Goal: Task Accomplishment & Management: Use online tool/utility

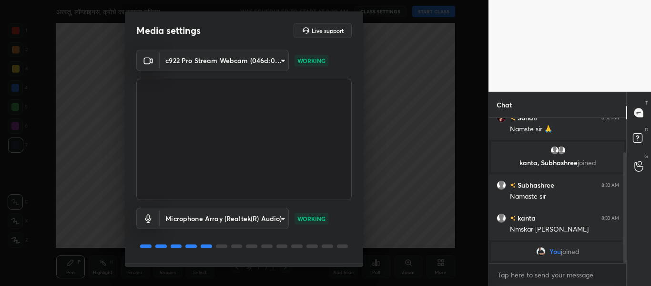
scroll to position [27, 0]
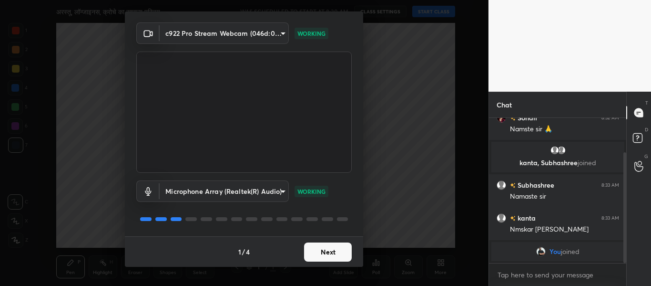
click at [319, 246] on button "Next" at bounding box center [328, 251] width 48 height 19
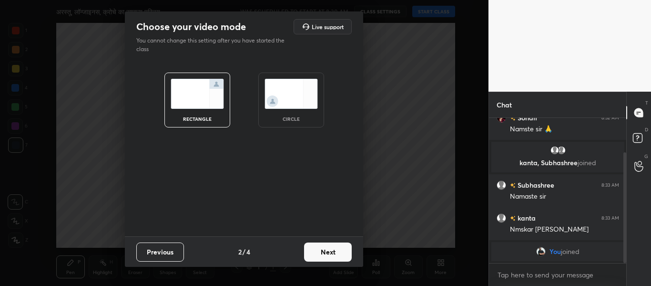
scroll to position [0, 0]
click at [289, 111] on div "circle" at bounding box center [291, 99] width 66 height 55
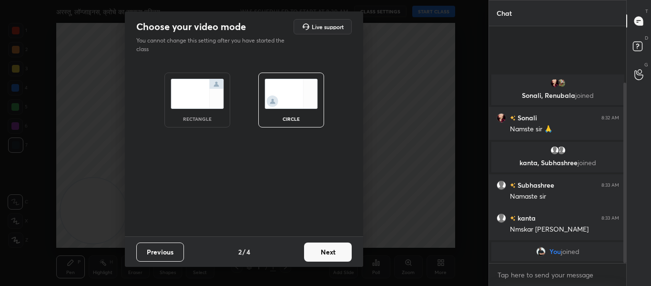
click at [331, 252] on button "Next" at bounding box center [328, 251] width 48 height 19
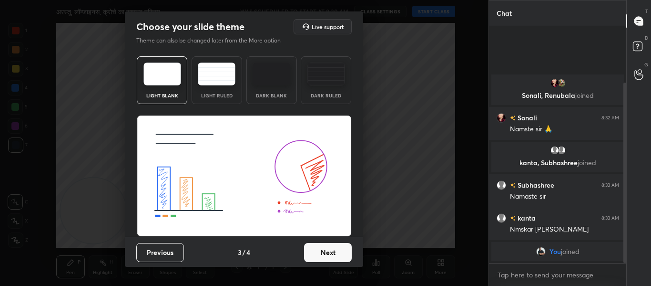
scroll to position [0, 0]
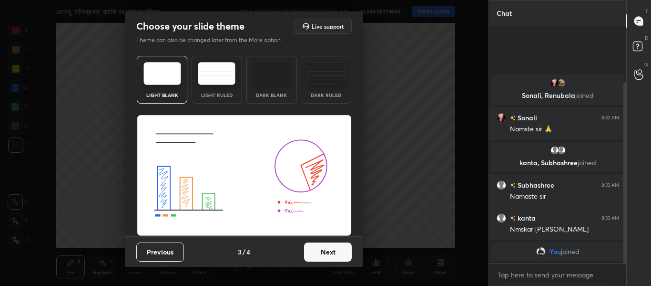
click at [320, 245] on button "Next" at bounding box center [328, 251] width 48 height 19
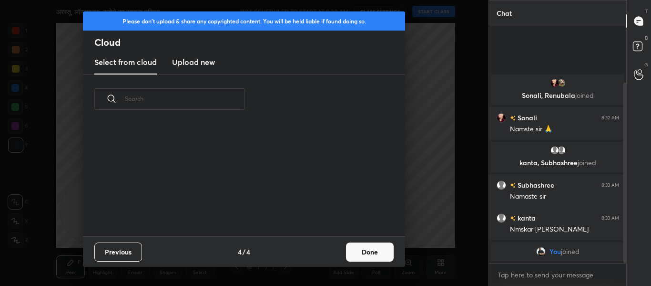
scroll to position [112, 306]
click at [177, 61] on h3 "Upload new" at bounding box center [193, 61] width 43 height 11
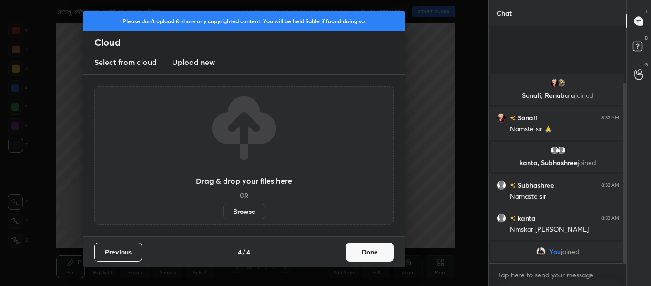
click at [243, 206] on label "Browse" at bounding box center [244, 211] width 42 height 15
click at [223, 206] on input "Browse" at bounding box center [223, 211] width 0 height 15
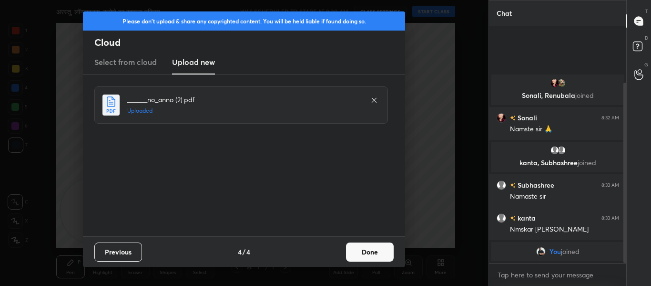
click at [362, 249] on button "Done" at bounding box center [370, 251] width 48 height 19
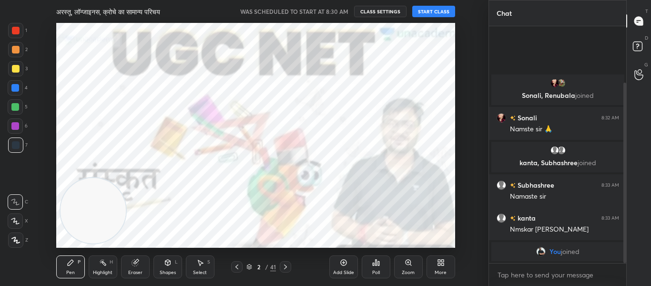
click at [287, 264] on icon at bounding box center [286, 267] width 8 height 8
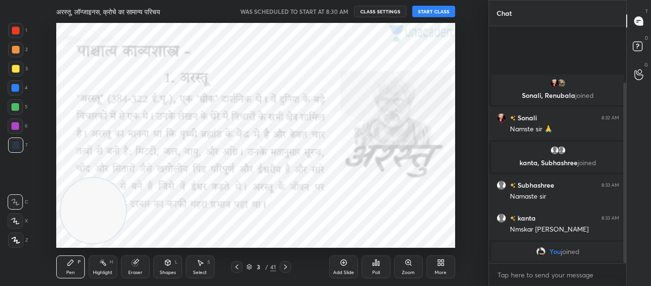
drag, startPoint x: 235, startPoint y: 265, endPoint x: 265, endPoint y: 248, distance: 35.2
click at [239, 265] on icon at bounding box center [237, 267] width 8 height 8
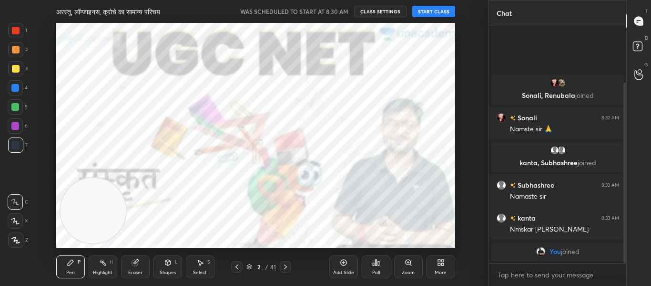
click at [418, 10] on button "START CLASS" at bounding box center [433, 11] width 43 height 11
click at [337, 10] on span "mute" at bounding box center [339, 11] width 13 height 7
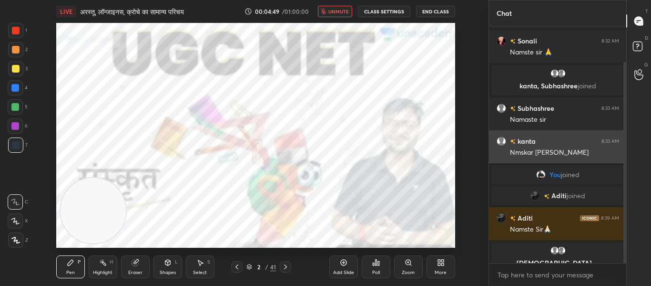
scroll to position [42, 0]
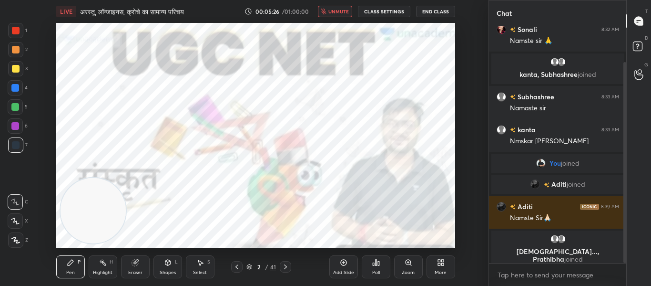
click at [340, 11] on span "unmute" at bounding box center [338, 11] width 20 height 7
click at [12, 241] on icon at bounding box center [15, 239] width 9 height 7
click at [12, 33] on div at bounding box center [16, 31] width 8 height 8
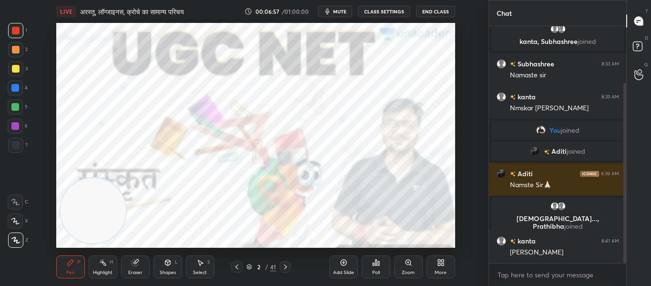
click at [286, 263] on icon at bounding box center [286, 267] width 8 height 8
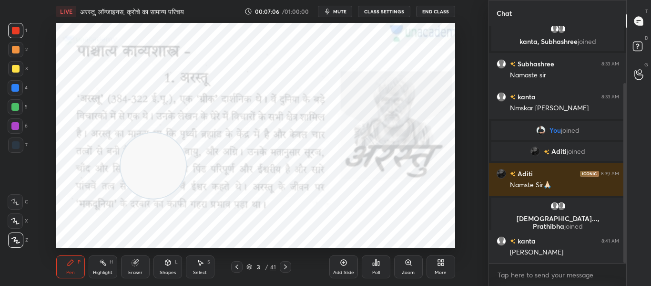
drag, startPoint x: 90, startPoint y: 224, endPoint x: 153, endPoint y: 167, distance: 85.1
click at [153, 168] on video at bounding box center [153, 165] width 65 height 65
click at [164, 270] on div "Shapes" at bounding box center [168, 272] width 16 height 5
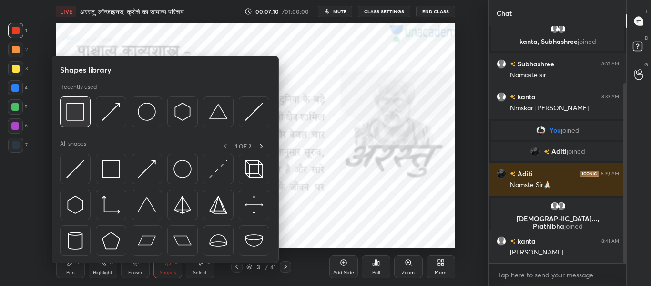
click at [82, 112] on img at bounding box center [75, 111] width 18 height 18
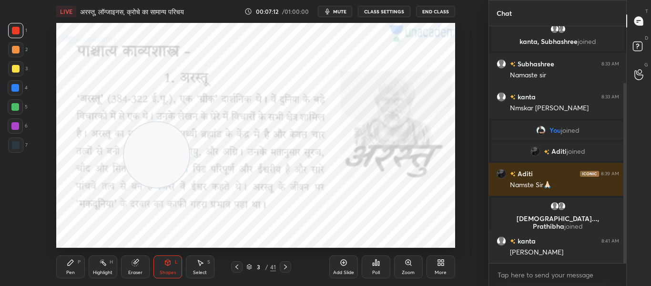
scroll to position [98, 0]
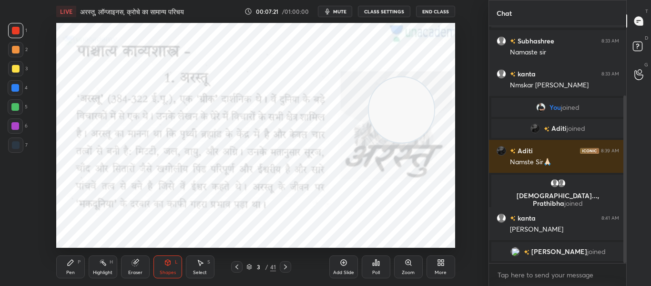
drag, startPoint x: 163, startPoint y: 162, endPoint x: 407, endPoint y: 117, distance: 248.1
click at [407, 117] on video at bounding box center [401, 109] width 65 height 65
drag, startPoint x: 399, startPoint y: 113, endPoint x: 403, endPoint y: 226, distance: 112.6
click at [404, 226] on video at bounding box center [407, 213] width 65 height 65
click at [14, 87] on div at bounding box center [15, 88] width 8 height 8
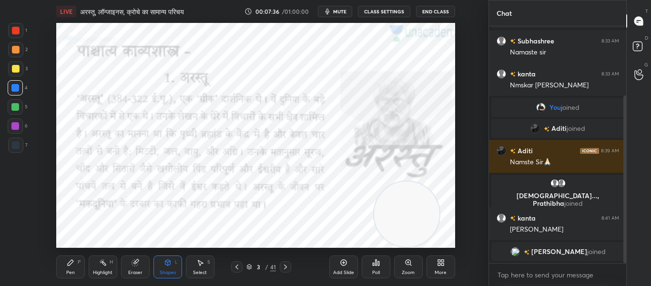
click at [13, 148] on div at bounding box center [16, 145] width 8 height 8
click at [15, 31] on div at bounding box center [16, 31] width 8 height 8
click at [286, 268] on icon at bounding box center [286, 267] width 8 height 8
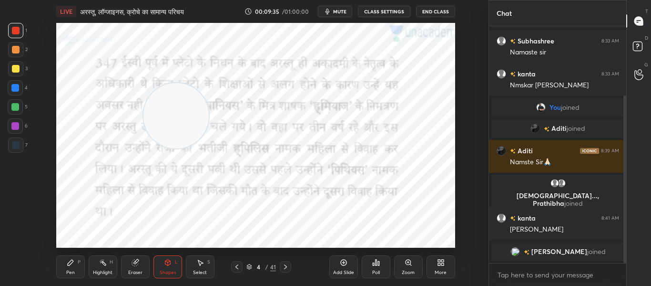
drag, startPoint x: 407, startPoint y: 228, endPoint x: 154, endPoint y: 120, distance: 274.4
click at [176, 130] on video at bounding box center [175, 115] width 65 height 65
drag, startPoint x: 172, startPoint y: 115, endPoint x: 441, endPoint y: 241, distance: 297.1
click at [441, 241] on div "LIVE अरस्तू, लॉन्जाइनस, क्रोचे का सामान्य परिचय 00:09:40 / 01:00:00 mute CLASS …" at bounding box center [256, 143] width 450 height 286
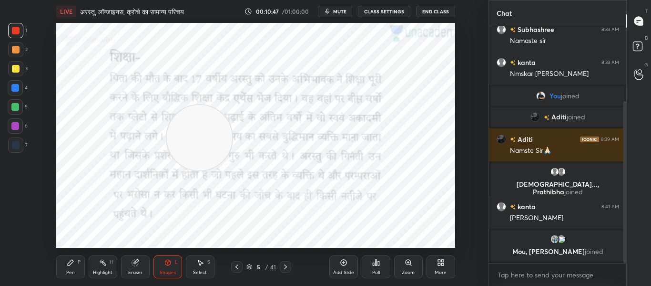
drag, startPoint x: 421, startPoint y: 221, endPoint x: 199, endPoint y: 145, distance: 234.8
click at [199, 145] on video at bounding box center [199, 137] width 65 height 65
drag, startPoint x: 206, startPoint y: 147, endPoint x: 443, endPoint y: 215, distance: 247.0
click at [443, 215] on video at bounding box center [421, 205] width 65 height 65
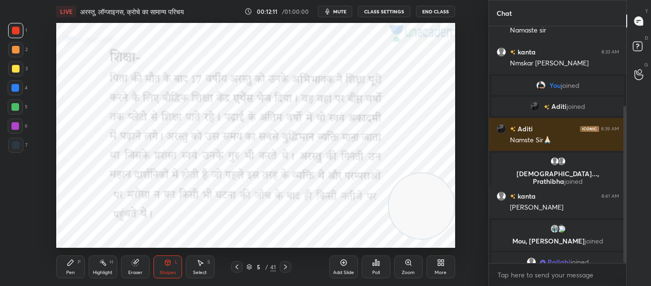
scroll to position [120, 0]
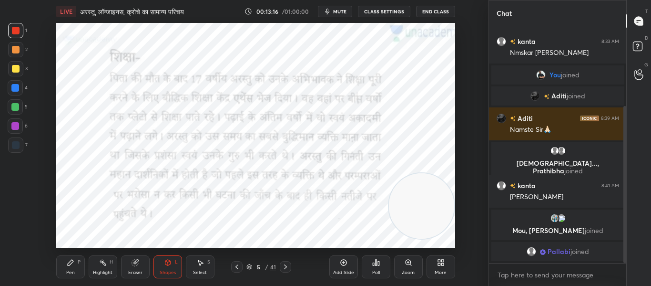
click at [290, 267] on div at bounding box center [285, 266] width 11 height 11
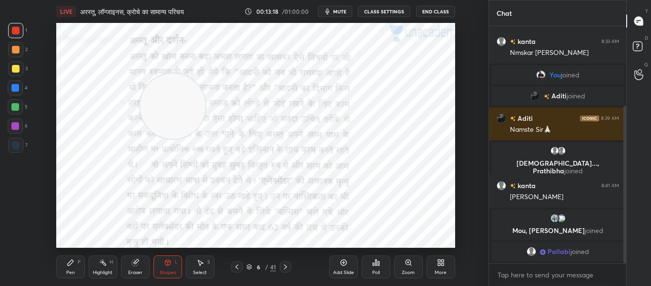
drag, startPoint x: 417, startPoint y: 212, endPoint x: 168, endPoint y: 112, distance: 268.5
click at [168, 112] on video at bounding box center [172, 105] width 65 height 65
drag, startPoint x: 179, startPoint y: 98, endPoint x: 421, endPoint y: 81, distance: 242.7
click at [421, 81] on video at bounding box center [414, 88] width 65 height 65
click at [384, 266] on div "Poll" at bounding box center [376, 266] width 29 height 23
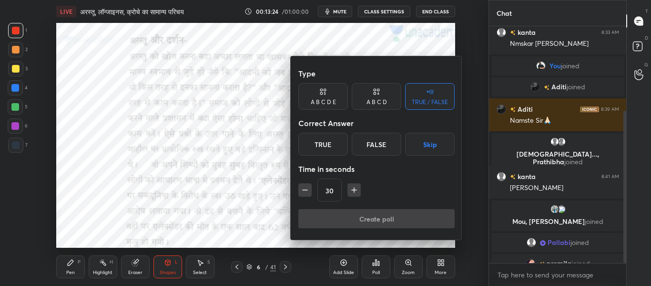
scroll to position [132, 0]
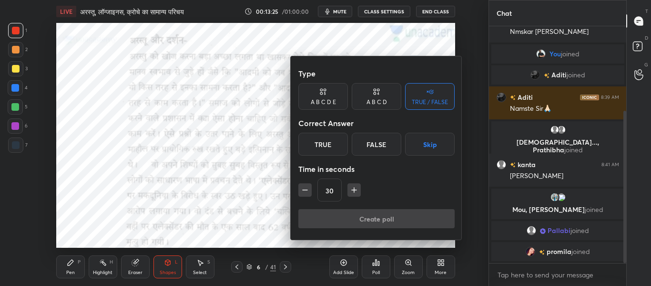
click at [322, 139] on div "True" at bounding box center [323, 144] width 50 height 23
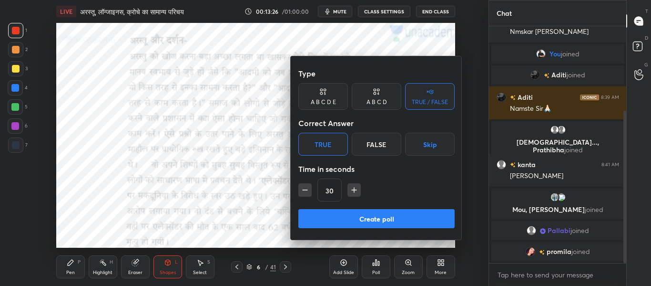
click at [365, 214] on button "Create poll" at bounding box center [376, 218] width 156 height 19
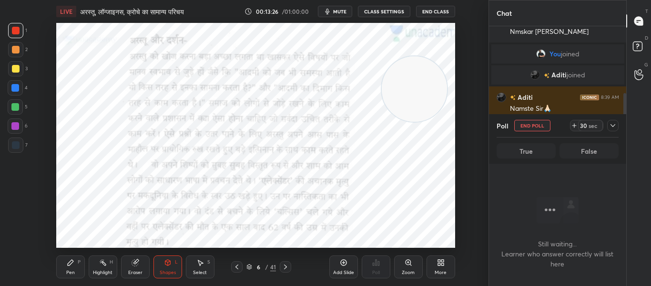
scroll to position [105, 134]
click at [19, 145] on div at bounding box center [16, 145] width 8 height 8
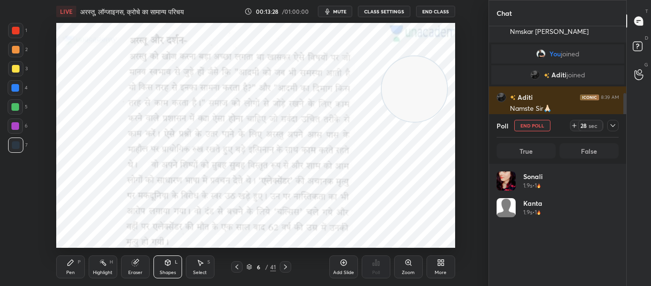
scroll to position [112, 119]
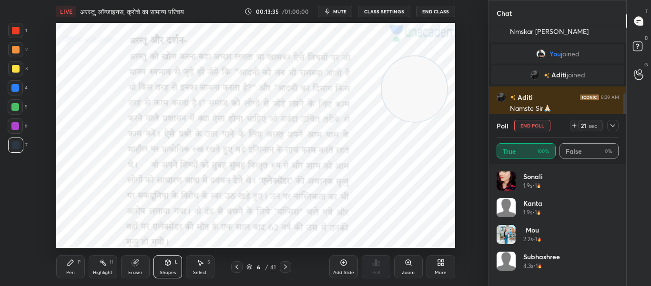
drag, startPoint x: 18, startPoint y: 29, endPoint x: 51, endPoint y: 41, distance: 35.0
click at [18, 29] on div at bounding box center [16, 31] width 8 height 8
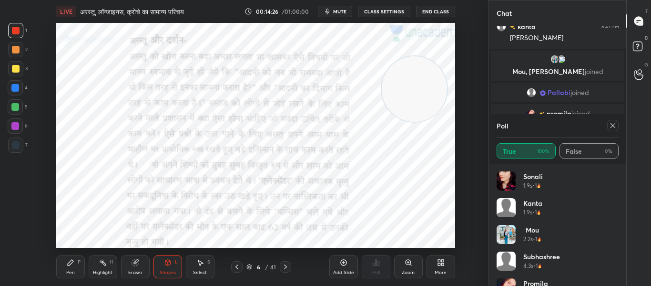
scroll to position [275, 0]
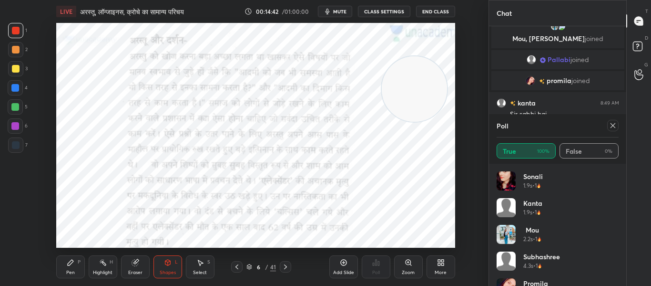
click at [616, 124] on icon at bounding box center [613, 126] width 8 height 8
type textarea "x"
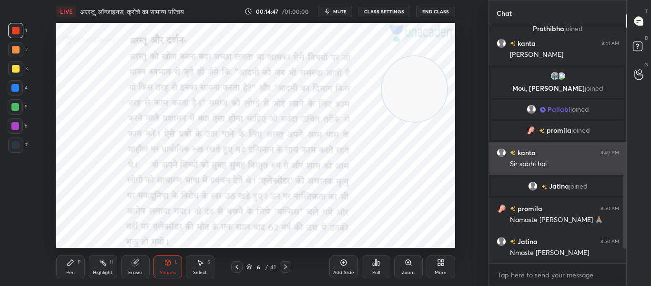
scroll to position [273, 0]
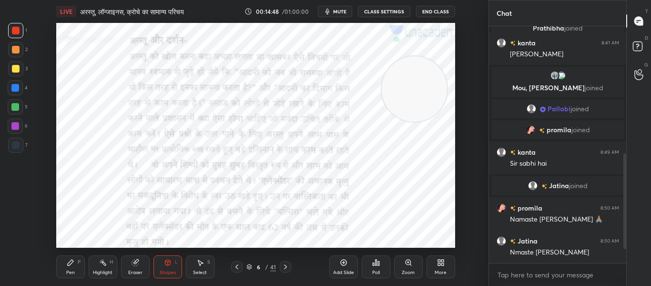
click at [287, 265] on icon at bounding box center [286, 267] width 8 height 8
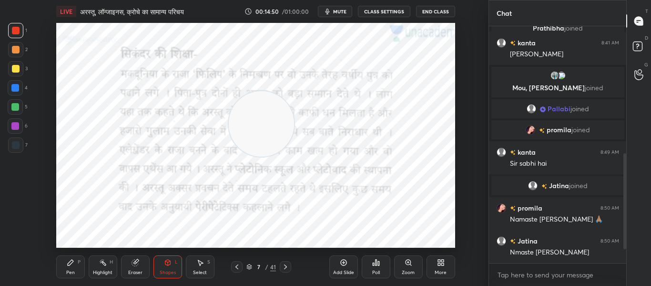
drag, startPoint x: 424, startPoint y: 97, endPoint x: 271, endPoint y: 132, distance: 156.9
click at [271, 132] on video at bounding box center [261, 123] width 65 height 65
drag, startPoint x: 267, startPoint y: 145, endPoint x: 456, endPoint y: 225, distance: 205.0
click at [477, 245] on div "Setting up your live class Poll for secs No correct answer Start poll" at bounding box center [256, 135] width 450 height 225
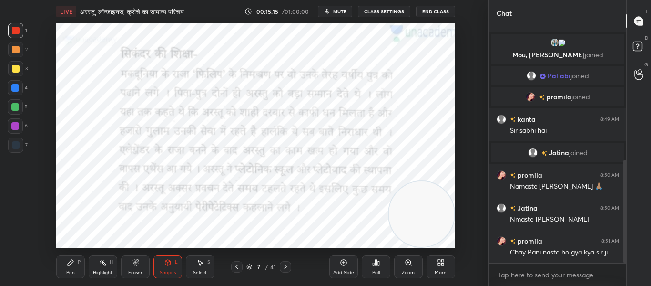
click at [342, 11] on span "mute" at bounding box center [339, 11] width 13 height 7
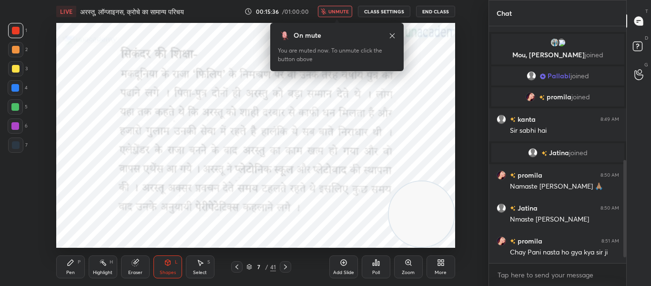
scroll to position [338, 0]
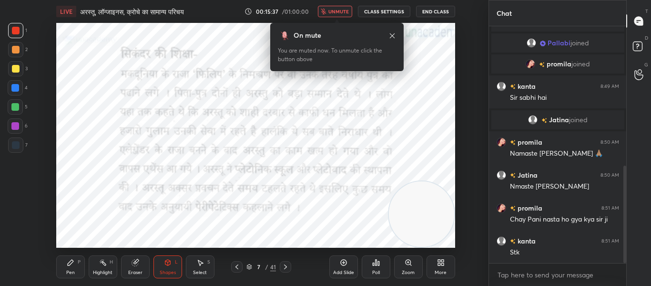
click at [347, 12] on span "unmute" at bounding box center [338, 11] width 20 height 7
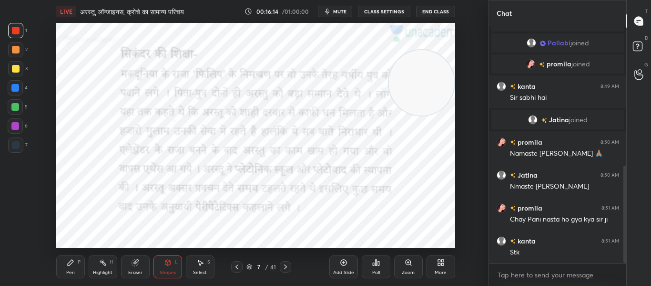
drag, startPoint x: 419, startPoint y: 212, endPoint x: 423, endPoint y: 80, distance: 132.1
click at [425, 79] on video at bounding box center [421, 82] width 65 height 65
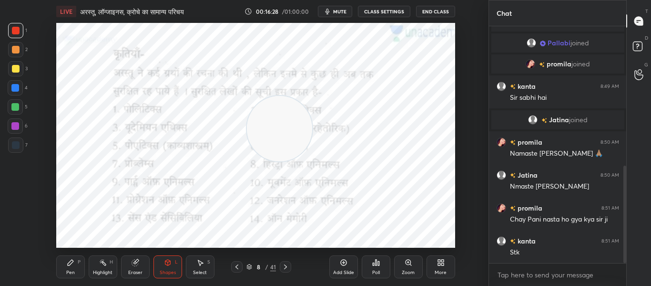
drag, startPoint x: 412, startPoint y: 79, endPoint x: 270, endPoint y: 127, distance: 150.0
click at [270, 127] on video at bounding box center [279, 128] width 65 height 65
drag, startPoint x: 257, startPoint y: 128, endPoint x: 190, endPoint y: 130, distance: 67.2
click at [190, 130] on video at bounding box center [212, 128] width 65 height 65
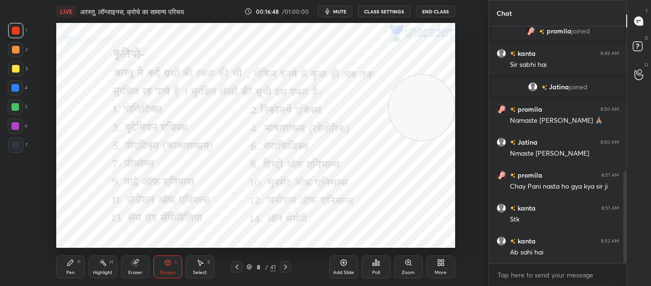
drag, startPoint x: 206, startPoint y: 134, endPoint x: 461, endPoint y: 112, distance: 256.0
click at [459, 112] on div "Setting up your live class Poll for secs No correct answer Start poll" at bounding box center [256, 135] width 450 height 225
click at [19, 146] on div at bounding box center [16, 145] width 8 height 8
click at [285, 267] on icon at bounding box center [286, 267] width 8 height 8
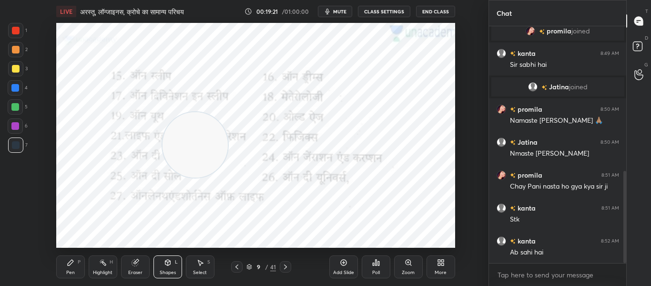
drag, startPoint x: 435, startPoint y: 109, endPoint x: 208, endPoint y: 147, distance: 229.5
click at [208, 147] on video at bounding box center [195, 144] width 65 height 65
drag, startPoint x: 197, startPoint y: 149, endPoint x: 413, endPoint y: 231, distance: 230.8
click at [410, 231] on video at bounding box center [410, 213] width 65 height 65
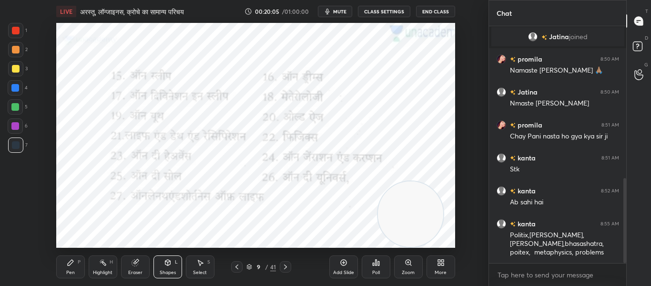
click at [20, 30] on div at bounding box center [16, 31] width 8 height 8
drag, startPoint x: 414, startPoint y: 214, endPoint x: 265, endPoint y: 145, distance: 164.7
click at [265, 145] on video at bounding box center [260, 144] width 65 height 65
drag, startPoint x: 266, startPoint y: 153, endPoint x: 410, endPoint y: 128, distance: 146.1
click at [411, 115] on video at bounding box center [411, 104] width 65 height 65
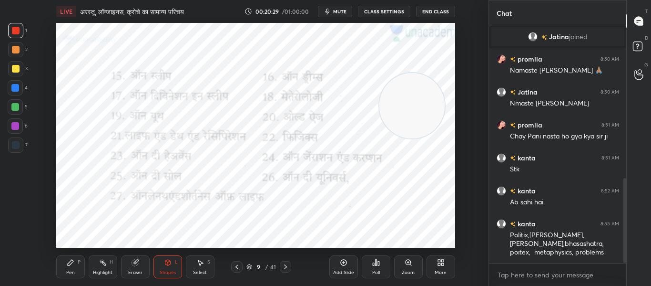
click at [11, 150] on div at bounding box center [15, 144] width 15 height 15
drag, startPoint x: 405, startPoint y: 115, endPoint x: 230, endPoint y: 142, distance: 177.0
click at [230, 142] on video at bounding box center [227, 133] width 65 height 65
click at [285, 263] on icon at bounding box center [286, 267] width 8 height 8
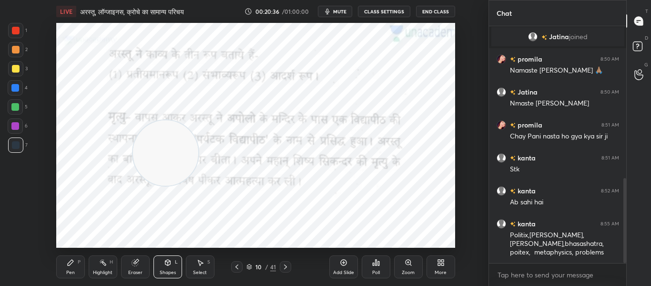
drag, startPoint x: 243, startPoint y: 139, endPoint x: 181, endPoint y: 159, distance: 65.1
click at [181, 159] on video at bounding box center [165, 152] width 65 height 65
click at [16, 30] on div at bounding box center [16, 31] width 8 height 8
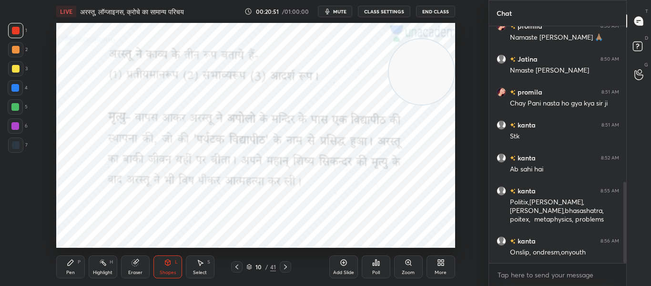
drag, startPoint x: 163, startPoint y: 155, endPoint x: 422, endPoint y: 77, distance: 271.3
click at [426, 74] on video at bounding box center [421, 71] width 65 height 65
click at [343, 7] on button "mute" at bounding box center [335, 11] width 34 height 11
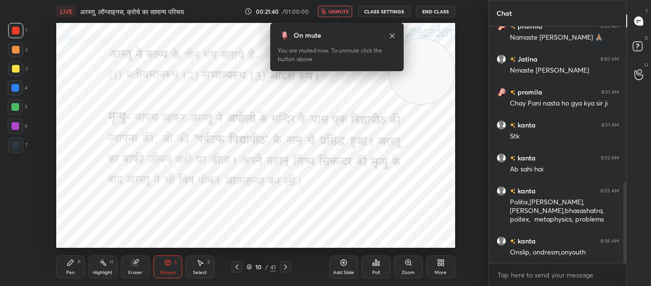
click at [21, 89] on div at bounding box center [15, 87] width 15 height 15
click at [396, 37] on icon at bounding box center [392, 36] width 8 height 8
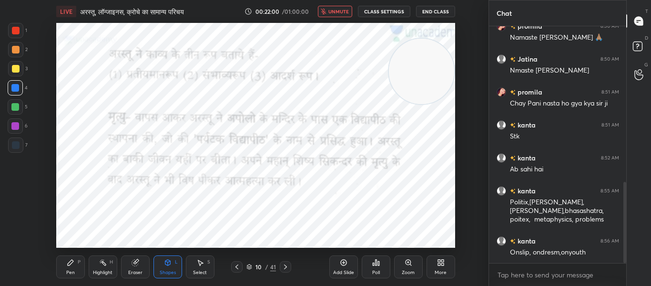
click at [14, 29] on div at bounding box center [16, 31] width 8 height 8
click at [12, 147] on div at bounding box center [16, 145] width 8 height 8
click at [286, 264] on icon at bounding box center [286, 267] width 8 height 8
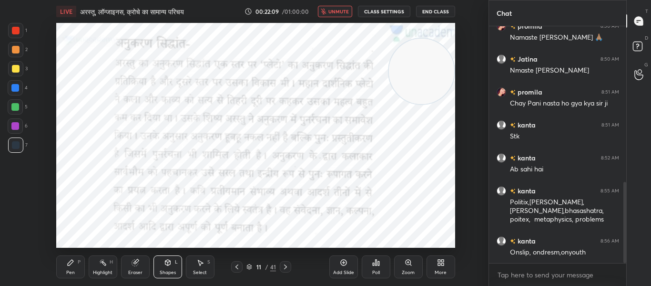
click at [15, 27] on div at bounding box center [16, 31] width 8 height 8
click at [16, 88] on div at bounding box center [15, 88] width 8 height 8
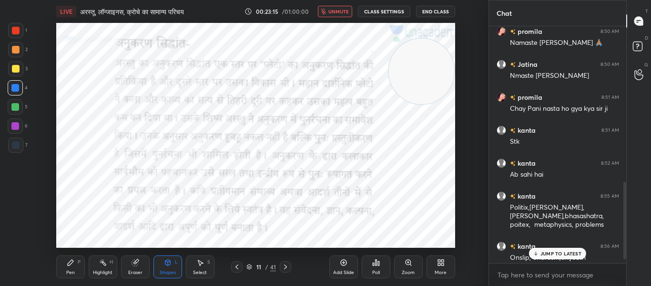
scroll to position [487, 0]
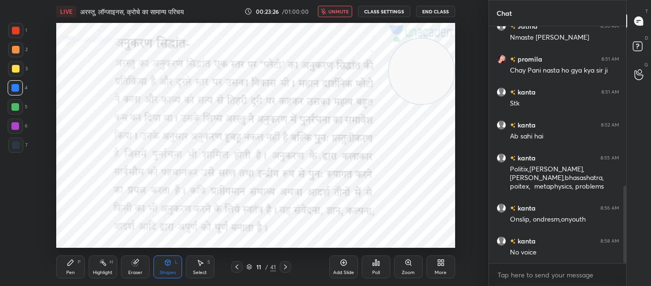
click at [327, 11] on icon "button" at bounding box center [323, 12] width 5 height 6
click at [11, 31] on div at bounding box center [15, 30] width 15 height 15
click at [285, 266] on icon at bounding box center [286, 267] width 8 height 8
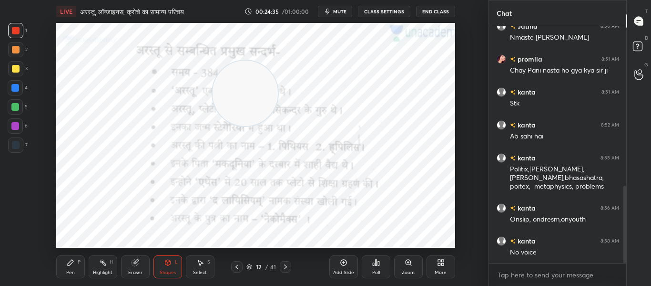
drag, startPoint x: 423, startPoint y: 68, endPoint x: 197, endPoint y: 90, distance: 227.0
click at [213, 90] on video at bounding box center [245, 93] width 65 height 65
click at [8, 143] on div at bounding box center [15, 144] width 15 height 15
drag, startPoint x: 213, startPoint y: 92, endPoint x: 69, endPoint y: 89, distance: 143.5
click at [74, 92] on video at bounding box center [89, 93] width 65 height 65
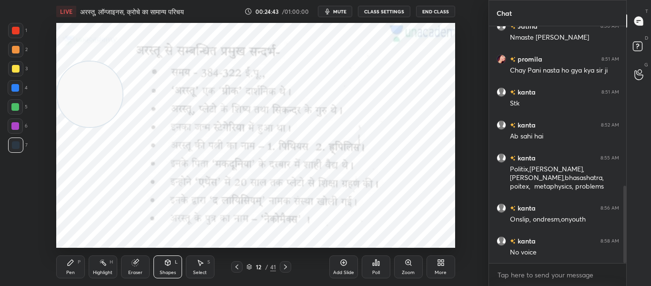
click at [12, 28] on div at bounding box center [16, 31] width 8 height 8
click at [17, 83] on div at bounding box center [15, 87] width 15 height 15
drag, startPoint x: 19, startPoint y: 34, endPoint x: 44, endPoint y: 41, distance: 25.8
click at [20, 34] on div at bounding box center [15, 30] width 15 height 15
click at [285, 267] on icon at bounding box center [286, 267] width 8 height 8
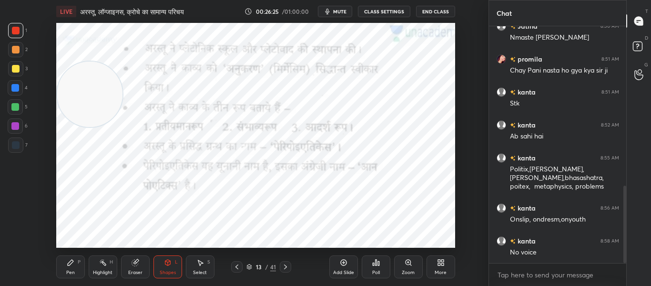
click at [283, 264] on icon at bounding box center [286, 267] width 8 height 8
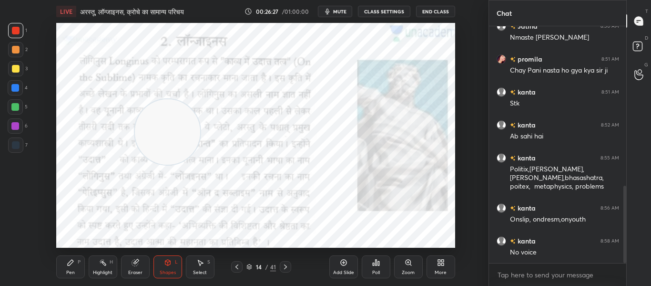
drag, startPoint x: 97, startPoint y: 97, endPoint x: 174, endPoint y: 134, distance: 85.1
click at [174, 134] on video at bounding box center [167, 131] width 65 height 65
click at [341, 13] on span "mute" at bounding box center [339, 11] width 13 height 7
drag, startPoint x: 13, startPoint y: 143, endPoint x: 41, endPoint y: 94, distance: 56.6
click at [18, 141] on div at bounding box center [16, 145] width 8 height 8
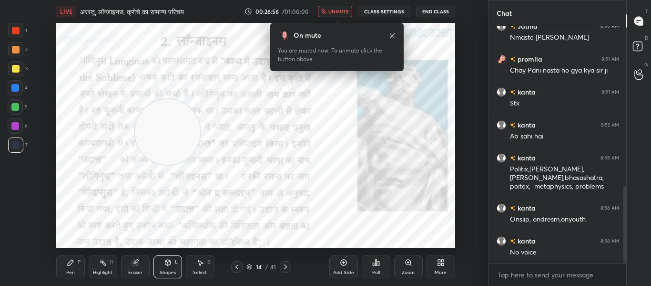
click at [21, 27] on div at bounding box center [15, 30] width 15 height 15
click at [391, 37] on icon at bounding box center [392, 35] width 5 height 5
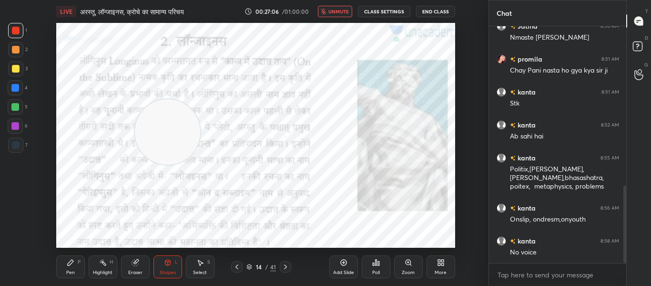
click at [349, 13] on span "unmute" at bounding box center [338, 11] width 20 height 7
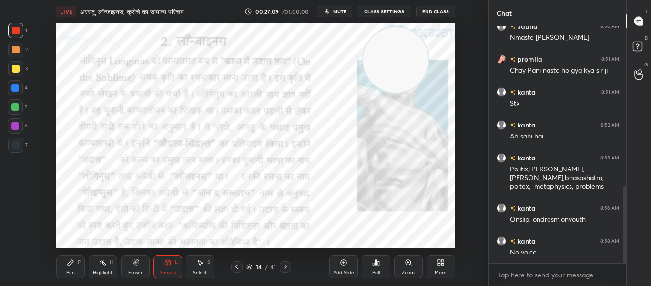
drag, startPoint x: 168, startPoint y: 124, endPoint x: 275, endPoint y: 11, distance: 155.8
click at [394, 50] on video at bounding box center [395, 59] width 65 height 65
drag, startPoint x: 288, startPoint y: 264, endPoint x: 295, endPoint y: 255, distance: 11.2
click at [289, 264] on icon at bounding box center [286, 267] width 8 height 8
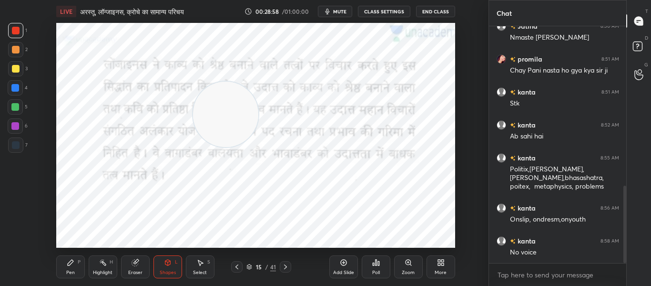
drag, startPoint x: 381, startPoint y: 66, endPoint x: 199, endPoint y: 84, distance: 183.0
click at [235, 113] on video at bounding box center [225, 114] width 65 height 65
drag, startPoint x: 276, startPoint y: 171, endPoint x: 388, endPoint y: 218, distance: 121.4
click at [402, 229] on video at bounding box center [409, 213] width 65 height 65
drag, startPoint x: 284, startPoint y: 268, endPoint x: 279, endPoint y: 251, distance: 17.4
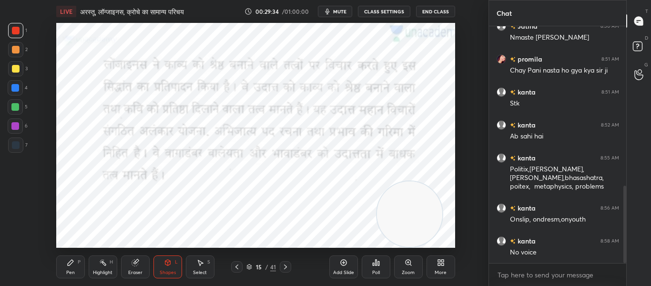
click at [284, 267] on icon at bounding box center [286, 267] width 8 height 8
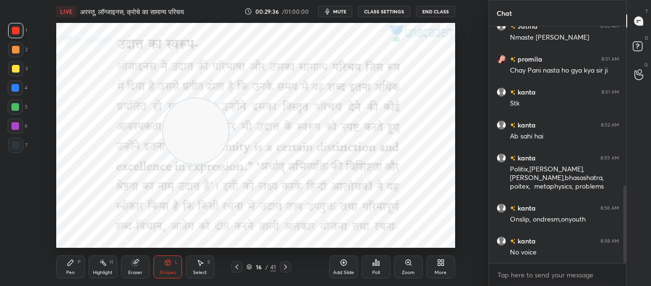
drag, startPoint x: 410, startPoint y: 205, endPoint x: 200, endPoint y: 121, distance: 226.7
click at [199, 121] on video at bounding box center [195, 130] width 65 height 65
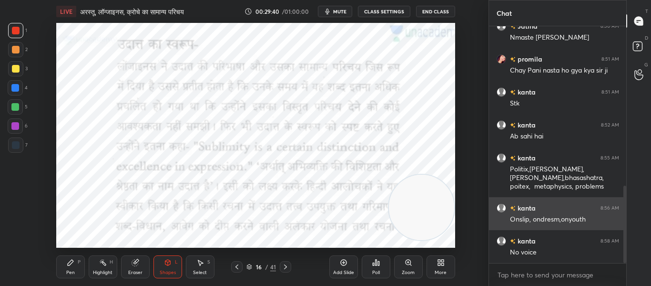
drag, startPoint x: 210, startPoint y: 133, endPoint x: 497, endPoint y: 207, distance: 295.7
click at [502, 210] on div "1 2 3 4 5 6 7 C X Z C X Z E E Erase all H H LIVE अरस्तू, लॉन्जाइनस, क्रोचे का स…" at bounding box center [325, 143] width 651 height 286
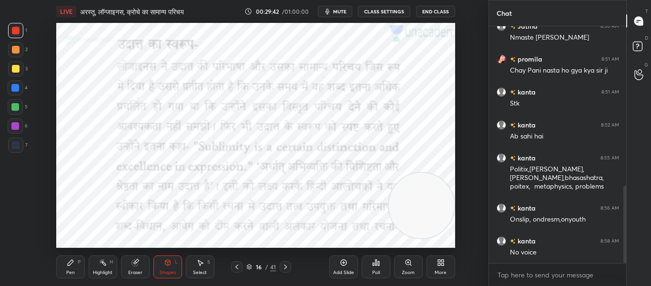
click at [10, 139] on div at bounding box center [15, 144] width 15 height 15
click at [19, 31] on div at bounding box center [16, 31] width 8 height 8
drag, startPoint x: 412, startPoint y: 207, endPoint x: 299, endPoint y: 48, distance: 195.2
click at [299, 7] on div "LIVE अरस्तू, लॉन्जाइनस, क्रोचे का सामान्य परिचय 00:30:20 / 01:00:00 mute CLASS …" at bounding box center [256, 143] width 450 height 286
click at [286, 264] on icon at bounding box center [286, 267] width 8 height 8
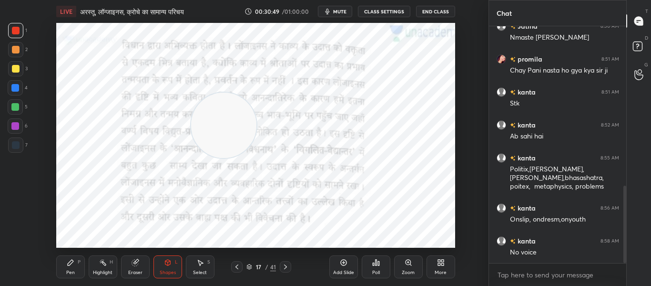
drag, startPoint x: 298, startPoint y: 92, endPoint x: 217, endPoint y: 125, distance: 87.6
click at [224, 133] on video at bounding box center [223, 124] width 65 height 65
drag, startPoint x: 229, startPoint y: 112, endPoint x: 426, endPoint y: 74, distance: 200.5
click at [429, 74] on video at bounding box center [418, 85] width 65 height 65
click at [286, 269] on icon at bounding box center [286, 267] width 8 height 8
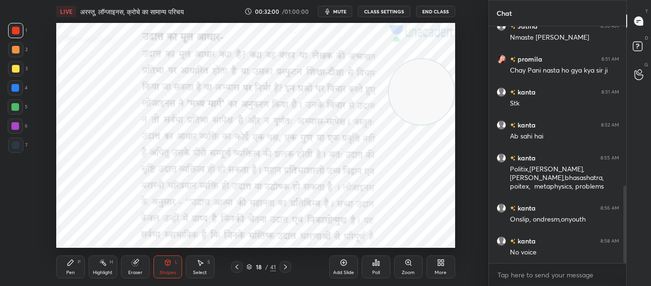
drag, startPoint x: 433, startPoint y: 96, endPoint x: 437, endPoint y: 102, distance: 7.7
click at [437, 102] on video at bounding box center [421, 91] width 65 height 65
click at [286, 263] on icon at bounding box center [286, 267] width 8 height 8
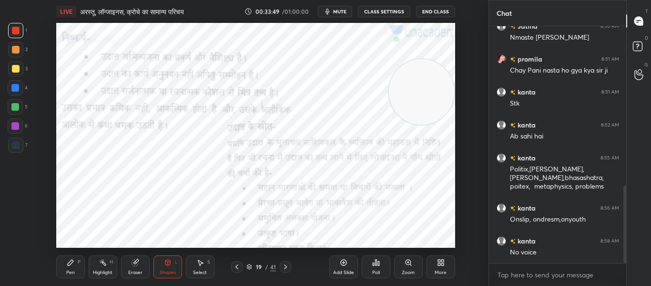
drag, startPoint x: 135, startPoint y: 268, endPoint x: 137, endPoint y: 249, distance: 18.6
click at [137, 268] on div "Eraser" at bounding box center [135, 266] width 29 height 23
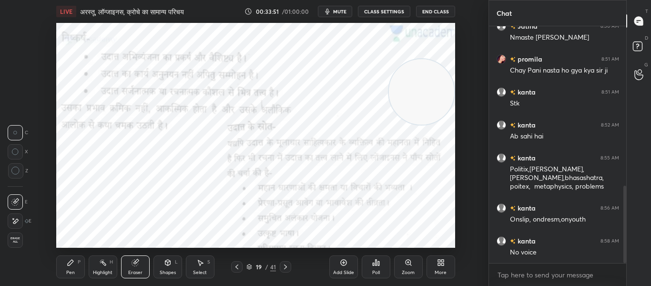
drag, startPoint x: 14, startPoint y: 173, endPoint x: 30, endPoint y: 161, distance: 20.1
click at [14, 172] on icon at bounding box center [15, 170] width 9 height 9
click at [160, 264] on div "Shapes L" at bounding box center [167, 266] width 29 height 23
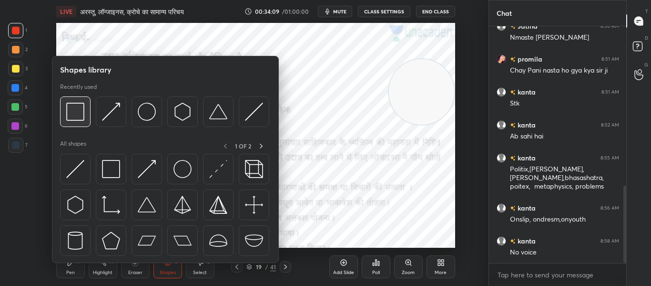
click at [77, 113] on img at bounding box center [75, 111] width 18 height 18
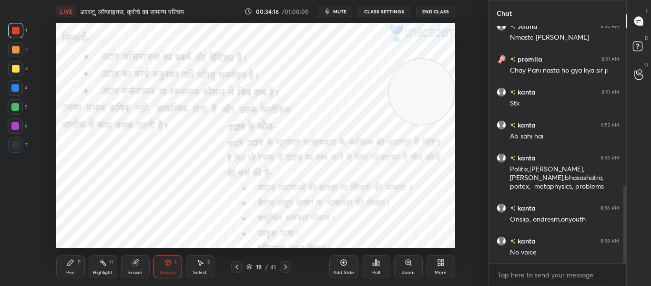
click at [131, 266] on div "Eraser" at bounding box center [135, 266] width 29 height 23
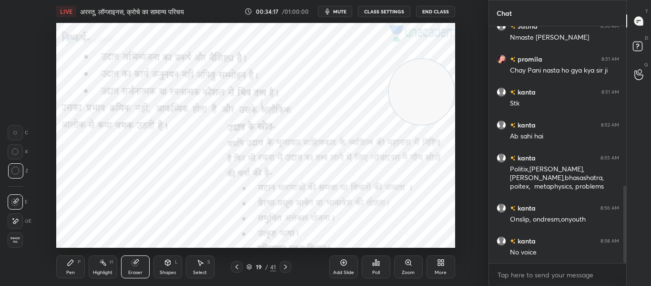
click at [16, 169] on icon at bounding box center [15, 170] width 9 height 9
click at [72, 267] on div "Pen P" at bounding box center [70, 266] width 29 height 23
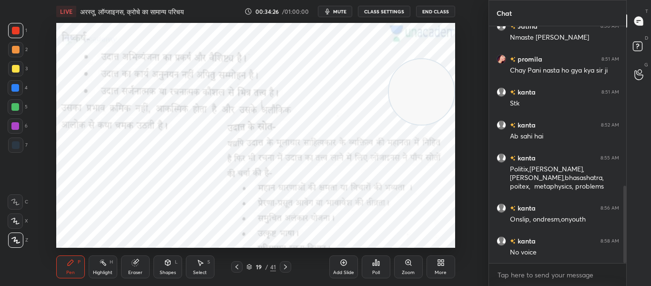
click at [168, 271] on div "Shapes" at bounding box center [168, 272] width 16 height 5
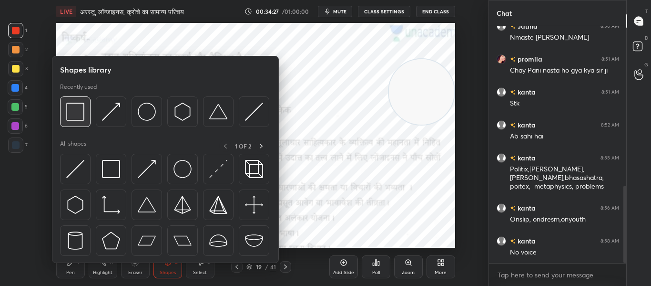
click at [84, 113] on img at bounding box center [75, 111] width 18 height 18
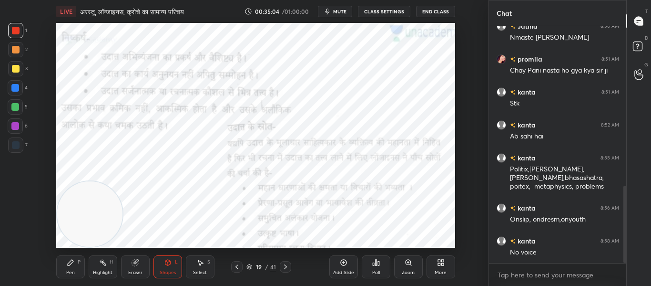
drag, startPoint x: 427, startPoint y: 104, endPoint x: 5, endPoint y: 244, distance: 444.8
click at [5, 245] on div "1 2 3 4 5 6 7 C X Z C X Z E E Erase all H H LIVE अरस्तू, लॉन्जाइनस, क्रोचे का स…" at bounding box center [240, 143] width 481 height 286
click at [401, 272] on div "Zoom" at bounding box center [408, 266] width 29 height 23
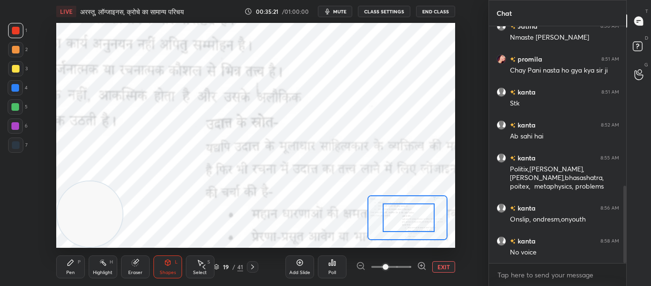
drag, startPoint x: 406, startPoint y: 222, endPoint x: 408, endPoint y: 228, distance: 6.8
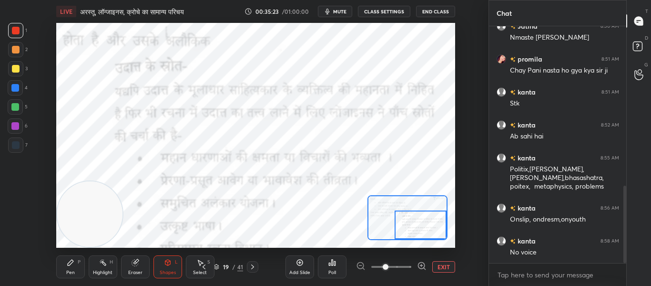
drag, startPoint x: 438, startPoint y: 235, endPoint x: 447, endPoint y: 238, distance: 9.0
click at [447, 238] on div at bounding box center [408, 217] width 80 height 45
click at [434, 265] on button "EXIT" at bounding box center [443, 266] width 23 height 11
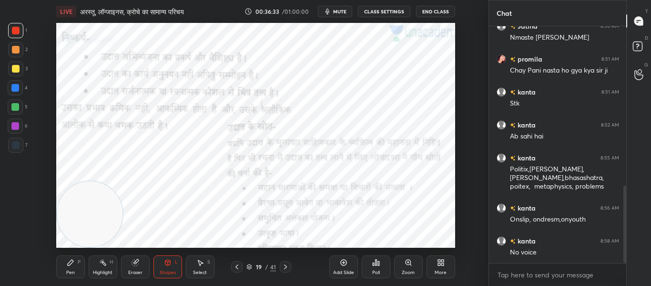
click at [284, 264] on icon at bounding box center [286, 267] width 8 height 8
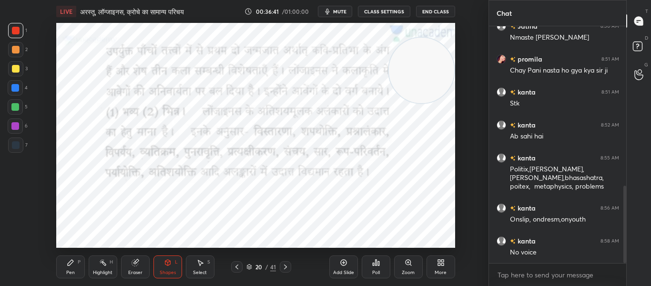
drag, startPoint x: 140, startPoint y: 203, endPoint x: 441, endPoint y: 73, distance: 328.1
click at [441, 73] on video at bounding box center [421, 70] width 65 height 65
drag, startPoint x: 423, startPoint y: 75, endPoint x: 408, endPoint y: 185, distance: 110.6
click at [457, 255] on div "LIVE अरस्तू, लॉन्जाइनस, क्रोचे का सामान्य परिचय 00:37:04 / 01:00:00 mute CLASS …" at bounding box center [256, 143] width 450 height 286
click at [286, 265] on icon at bounding box center [286, 267] width 8 height 8
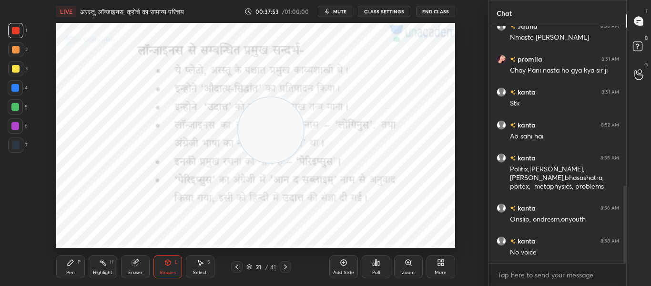
drag, startPoint x: 426, startPoint y: 224, endPoint x: 267, endPoint y: 136, distance: 182.0
click at [276, 140] on video at bounding box center [270, 129] width 65 height 65
drag, startPoint x: 279, startPoint y: 141, endPoint x: 40, endPoint y: 193, distance: 244.8
click at [40, 193] on div "Setting up your live class Poll for secs No correct answer Start poll" at bounding box center [256, 135] width 450 height 225
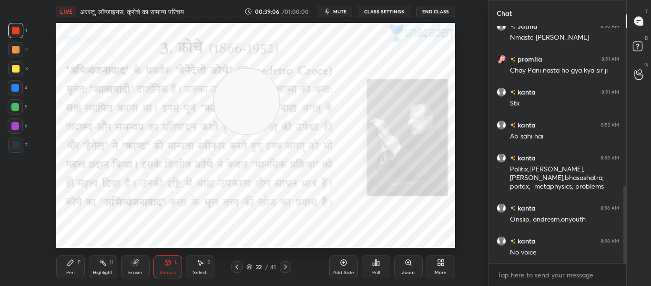
drag, startPoint x: 101, startPoint y: 189, endPoint x: 273, endPoint y: 111, distance: 189.0
click at [258, 110] on video at bounding box center [246, 101] width 65 height 65
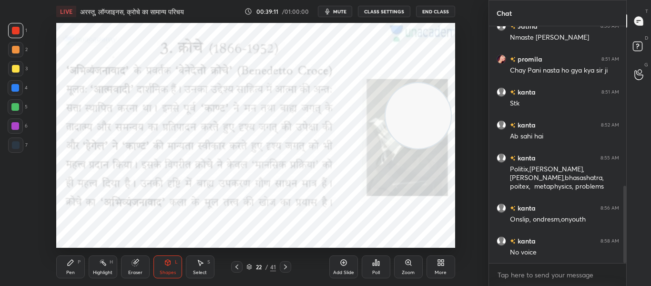
drag, startPoint x: 230, startPoint y: 101, endPoint x: 401, endPoint y: 115, distance: 171.7
click at [401, 115] on video at bounding box center [418, 115] width 65 height 65
click at [378, 267] on div "Poll" at bounding box center [376, 266] width 29 height 23
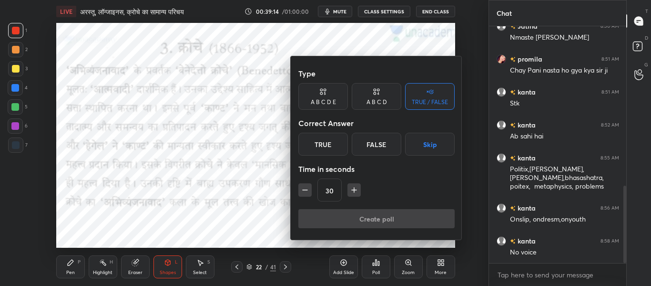
click at [337, 149] on div "True" at bounding box center [323, 144] width 50 height 23
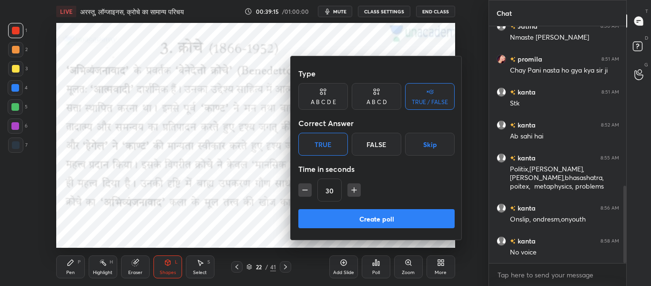
click at [353, 191] on icon "button" at bounding box center [354, 190] width 10 height 10
type input "45"
click at [346, 219] on button "Create poll" at bounding box center [376, 218] width 156 height 19
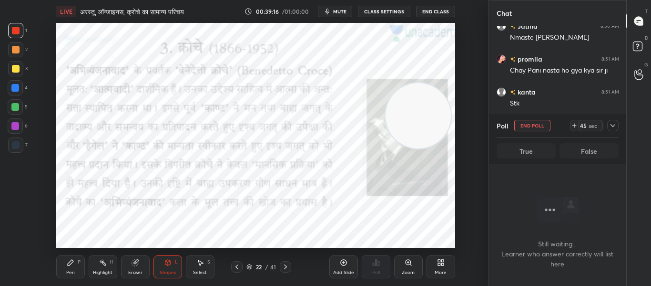
scroll to position [184, 134]
click at [238, 266] on icon at bounding box center [237, 267] width 8 height 8
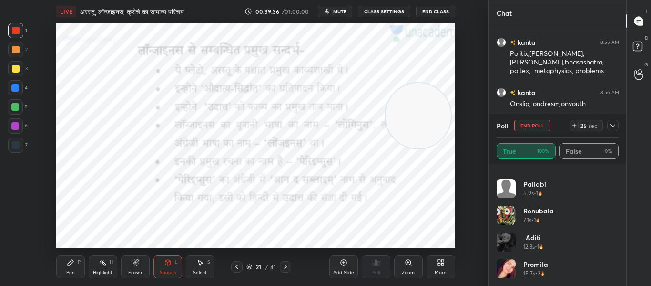
scroll to position [635, 0]
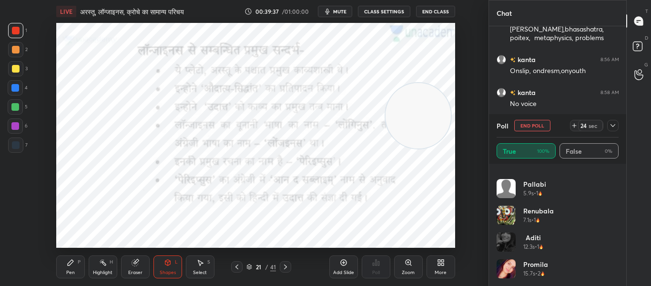
click at [620, 126] on div "Poll End Poll 24 sec True 100% False 0%" at bounding box center [558, 139] width 138 height 50
drag, startPoint x: 610, startPoint y: 123, endPoint x: 589, endPoint y: 121, distance: 20.7
click at [610, 123] on icon at bounding box center [613, 126] width 8 height 8
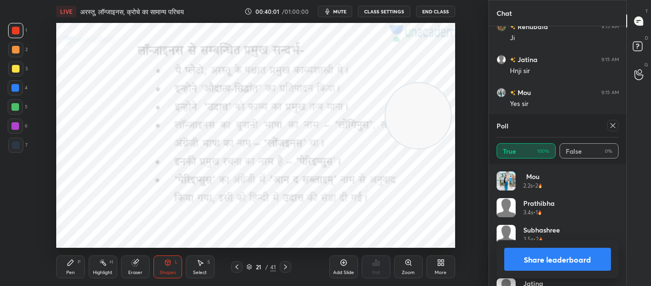
scroll to position [800, 0]
click at [613, 125] on icon at bounding box center [613, 126] width 8 height 8
type textarea "x"
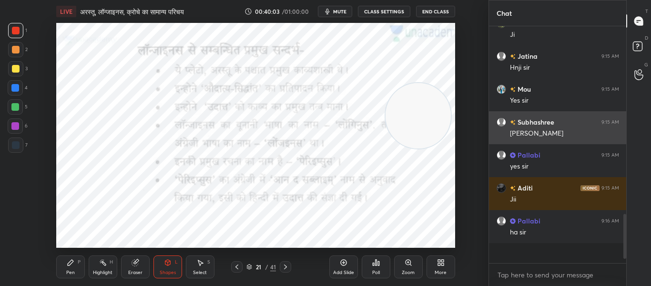
scroll to position [152, 134]
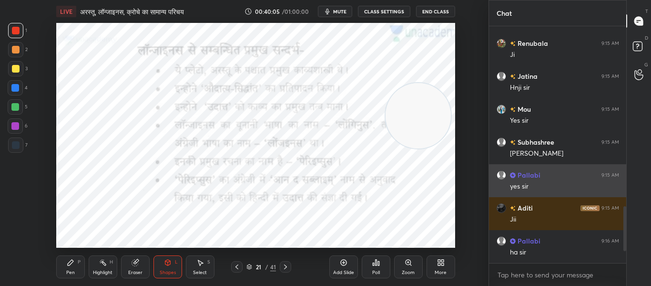
click at [520, 174] on h6 "Pallabi" at bounding box center [528, 175] width 25 height 10
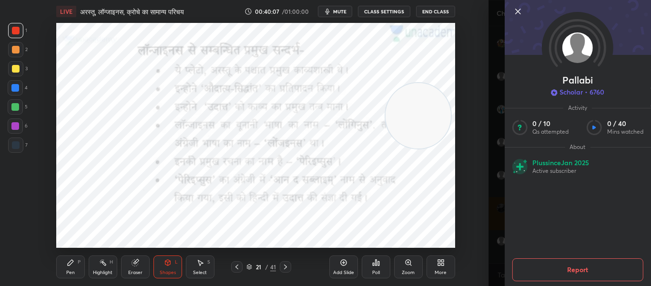
click at [477, 133] on div "Setting up your live class Poll for secs No correct answer Start poll" at bounding box center [256, 135] width 450 height 225
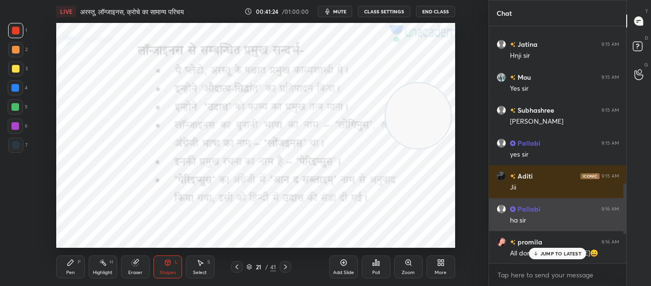
scroll to position [725, 0]
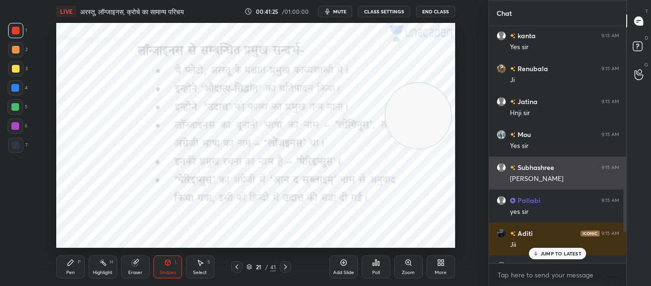
click at [541, 164] on h6 "Subhashree" at bounding box center [535, 167] width 39 height 10
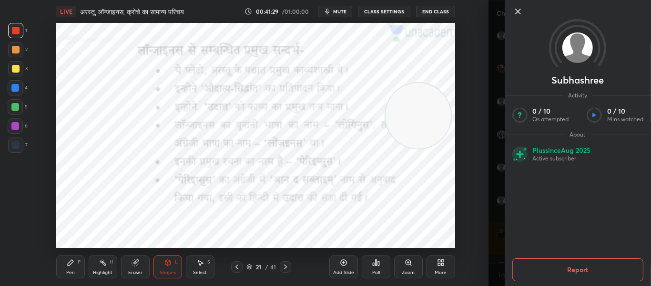
click at [490, 113] on div "Subhashree Activity 0 / 10 Qs attempted 0 / 10 Mins watched About Plus since [D…" at bounding box center [570, 143] width 163 height 286
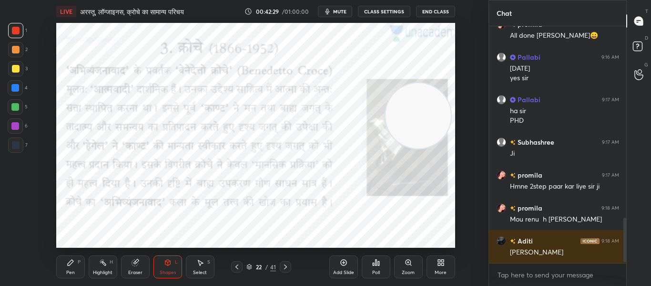
scroll to position [1032, 0]
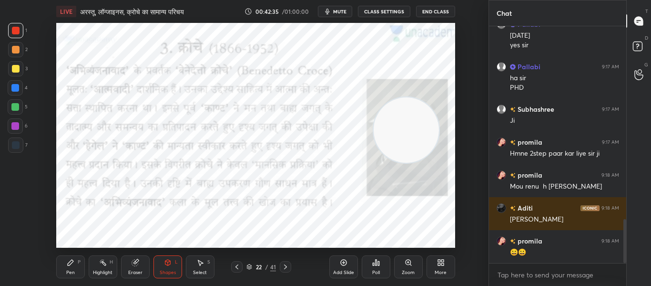
drag, startPoint x: 423, startPoint y: 123, endPoint x: 412, endPoint y: 136, distance: 17.9
click at [412, 136] on video at bounding box center [406, 129] width 65 height 65
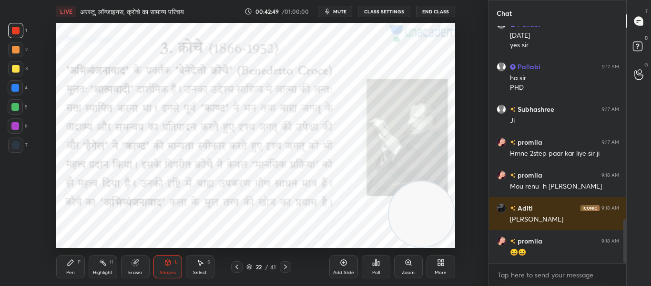
drag, startPoint x: 413, startPoint y: 143, endPoint x: 460, endPoint y: 239, distance: 106.8
click at [460, 239] on div "Setting up your live class Poll for secs No correct answer Start poll" at bounding box center [256, 135] width 450 height 225
click at [142, 264] on div "Eraser" at bounding box center [135, 266] width 29 height 23
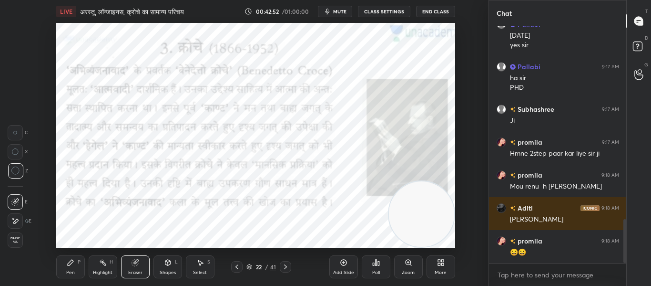
click at [19, 171] on circle at bounding box center [15, 171] width 8 height 8
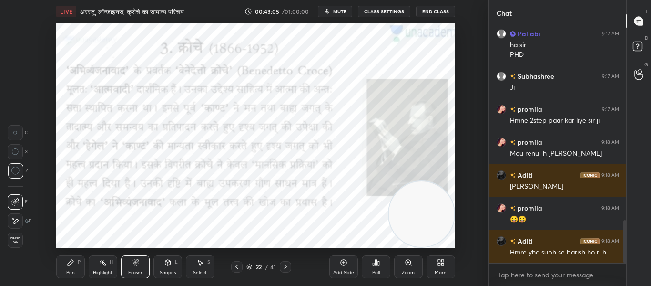
click at [169, 268] on div "Shapes L" at bounding box center [167, 266] width 29 height 23
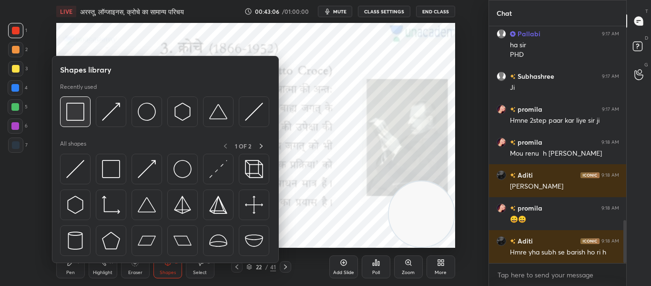
click at [83, 116] on img at bounding box center [75, 111] width 18 height 18
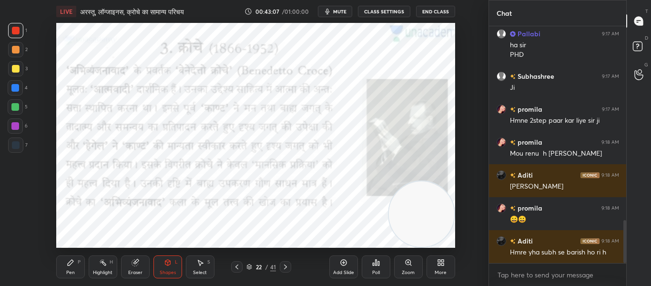
click at [17, 141] on div at bounding box center [16, 145] width 8 height 8
drag, startPoint x: 132, startPoint y: 270, endPoint x: 121, endPoint y: 250, distance: 23.1
click at [132, 270] on div "Eraser" at bounding box center [135, 272] width 14 height 5
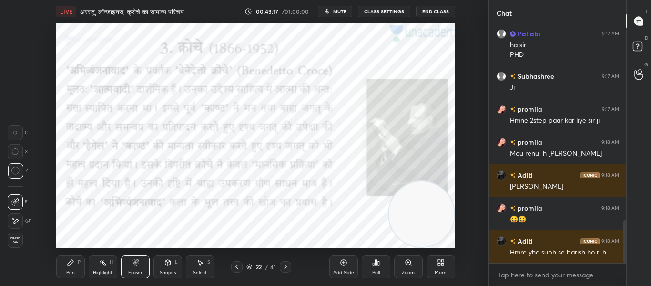
click at [16, 171] on icon at bounding box center [15, 170] width 9 height 9
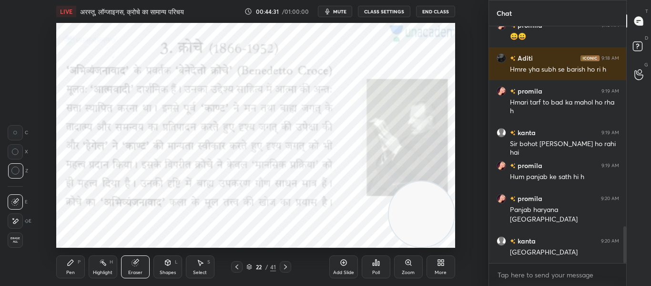
scroll to position [1281, 0]
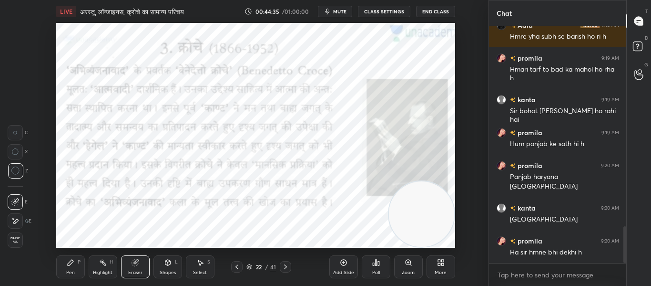
click at [154, 263] on div "Shapes L" at bounding box center [167, 266] width 29 height 23
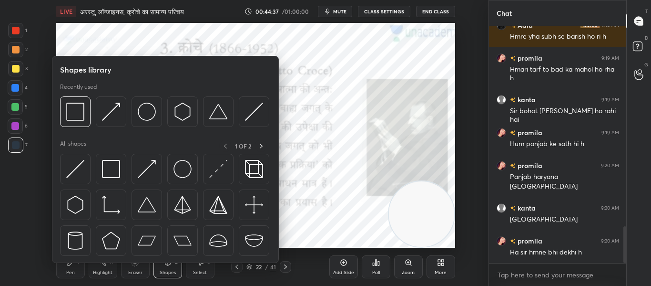
click at [16, 33] on div at bounding box center [16, 31] width 8 height 8
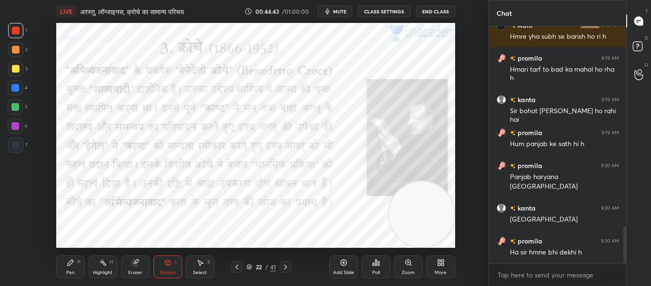
scroll to position [1290, 0]
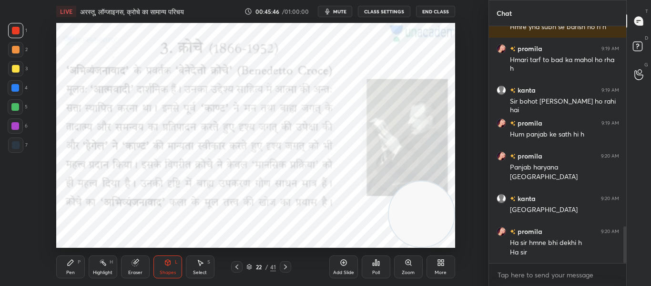
click at [286, 265] on icon at bounding box center [286, 267] width 8 height 8
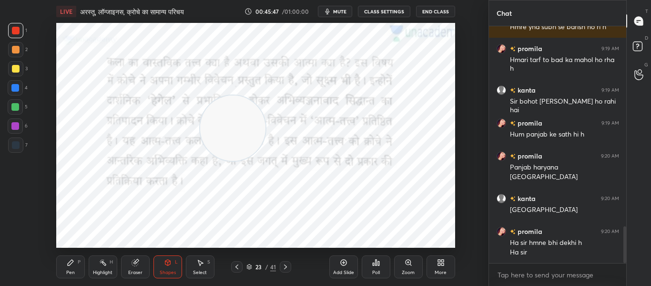
drag, startPoint x: 411, startPoint y: 231, endPoint x: 208, endPoint y: 140, distance: 221.9
click at [208, 140] on video at bounding box center [232, 127] width 65 height 65
drag, startPoint x: 226, startPoint y: 130, endPoint x: 459, endPoint y: 212, distance: 247.1
click at [475, 217] on div "Setting up your live class Poll for secs No correct answer Start poll" at bounding box center [256, 135] width 450 height 225
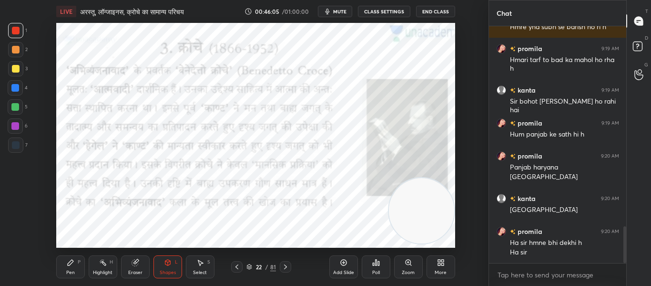
click at [286, 268] on icon at bounding box center [286, 267] width 8 height 8
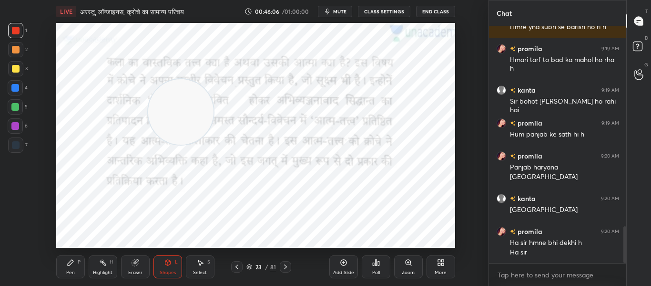
drag, startPoint x: 418, startPoint y: 222, endPoint x: 177, endPoint y: 123, distance: 260.1
click at [177, 123] on video at bounding box center [180, 111] width 65 height 65
drag, startPoint x: 204, startPoint y: 114, endPoint x: 361, endPoint y: 254, distance: 210.3
click at [361, 254] on div "LIVE अरस्तू, लॉन्जाइनस, क्रोचे का सामान्य परिचय 00:46:38 / 01:00:00 mute CLASS …" at bounding box center [256, 143] width 450 height 286
drag, startPoint x: 8, startPoint y: 148, endPoint x: 33, endPoint y: 150, distance: 25.8
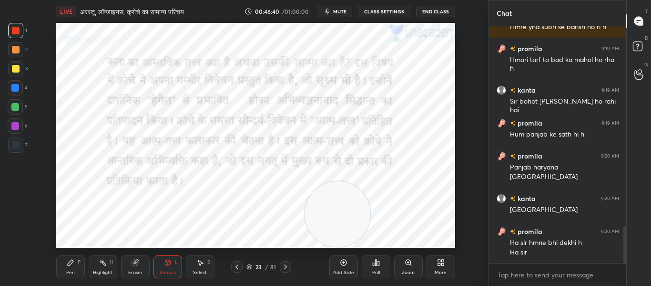
click at [8, 149] on div at bounding box center [15, 144] width 15 height 15
drag, startPoint x: 341, startPoint y: 212, endPoint x: 255, endPoint y: 103, distance: 138.5
click at [255, 103] on video at bounding box center [252, 104] width 65 height 65
drag, startPoint x: 307, startPoint y: 112, endPoint x: 468, endPoint y: 117, distance: 160.2
click at [468, 117] on div "Setting up your live class Poll for secs No correct answer Start poll" at bounding box center [256, 135] width 450 height 225
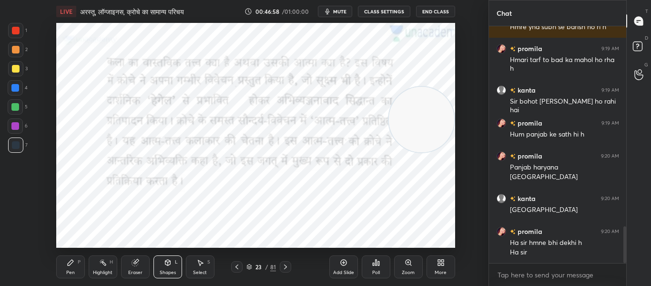
click at [21, 30] on div at bounding box center [15, 30] width 15 height 15
drag, startPoint x: 415, startPoint y: 131, endPoint x: 473, endPoint y: 275, distance: 155.7
click at [473, 275] on div "LIVE अरस्तू, लॉन्जाइनस, क्रोचे का सामान्य परिचय 00:47:05 / 01:00:00 mute CLASS …" at bounding box center [256, 143] width 450 height 286
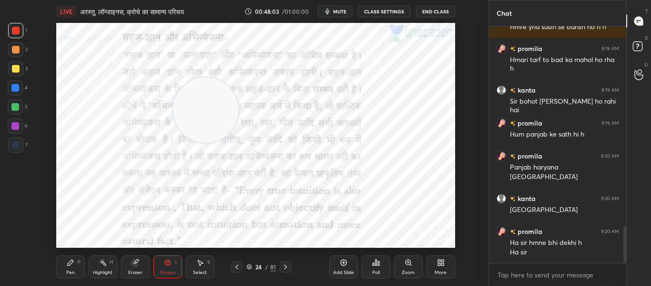
drag, startPoint x: 419, startPoint y: 215, endPoint x: 203, endPoint y: 112, distance: 239.6
click at [203, 112] on video at bounding box center [205, 109] width 65 height 65
click at [21, 143] on div at bounding box center [15, 144] width 15 height 15
click at [175, 260] on div "L" at bounding box center [176, 261] width 3 height 5
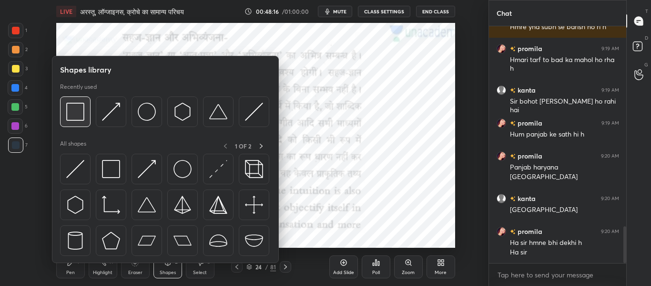
click at [71, 115] on img at bounding box center [75, 111] width 18 height 18
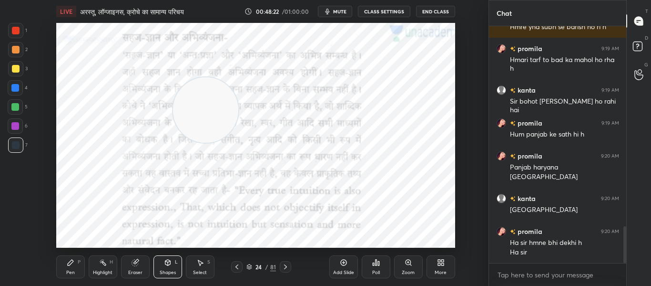
click at [129, 265] on div "Eraser" at bounding box center [135, 266] width 29 height 23
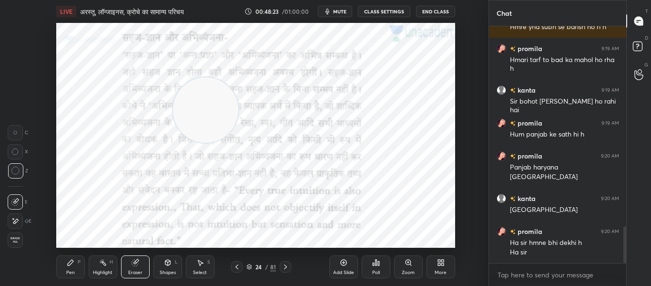
click at [15, 171] on icon at bounding box center [15, 170] width 9 height 9
click at [163, 266] on div "Shapes L" at bounding box center [167, 266] width 29 height 23
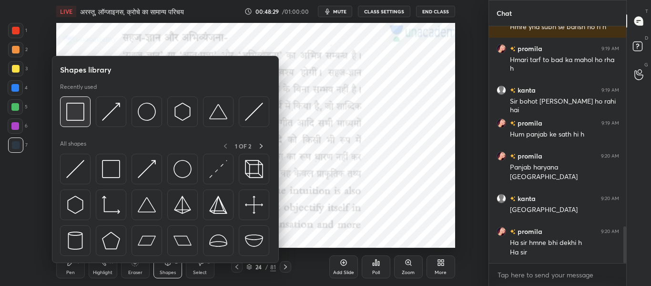
click at [69, 116] on img at bounding box center [75, 111] width 18 height 18
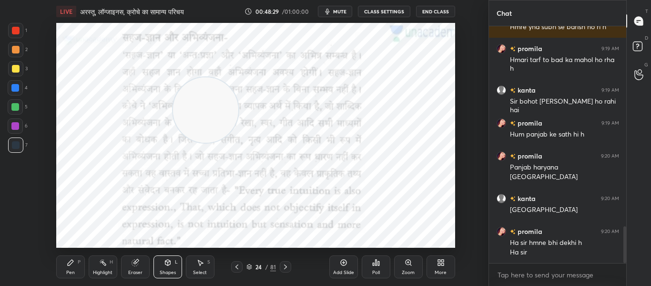
click at [10, 21] on div "1 2 3 4 5 6 7 C X Z C X Z E E Erase all H H LIVE अरस्तू, लॉन्जाइनस, क्रोचे का स…" at bounding box center [240, 143] width 481 height 286
click at [14, 33] on div at bounding box center [16, 31] width 8 height 8
drag, startPoint x: 219, startPoint y: 106, endPoint x: 460, endPoint y: 55, distance: 246.4
click at [460, 55] on div "Setting up your live class Poll for secs No correct answer Start poll" at bounding box center [256, 135] width 450 height 225
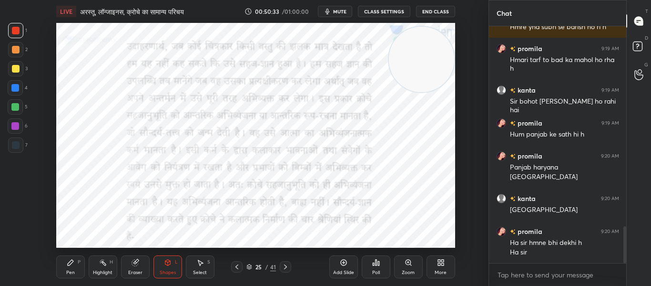
click at [12, 142] on div at bounding box center [16, 145] width 8 height 8
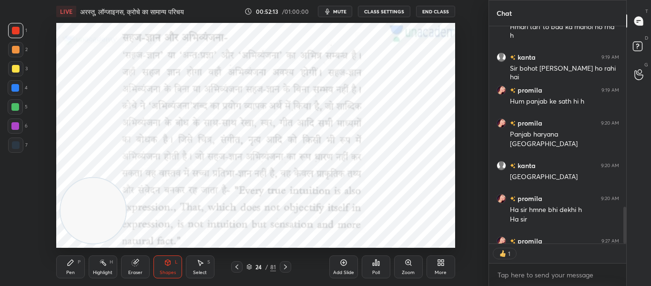
scroll to position [214, 134]
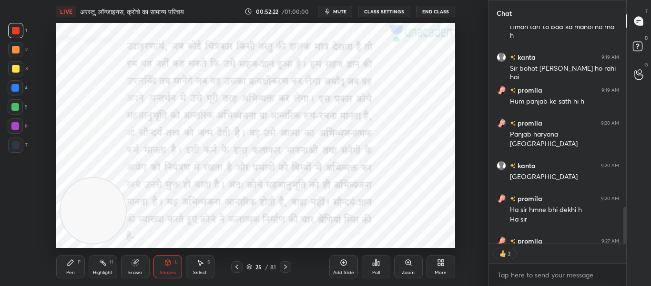
click at [375, 240] on div "LIVE अरस्तू, लॉन्जाइनस, क्रोचे का सामान्य परिचय 00:52:22 / 01:00:00 mute CLASS …" at bounding box center [256, 143] width 450 height 286
click at [375, 240] on div "Poll" at bounding box center [376, 266] width 29 height 53
drag, startPoint x: 97, startPoint y: 216, endPoint x: 437, endPoint y: 107, distance: 357.0
click at [437, 107] on video at bounding box center [421, 101] width 65 height 65
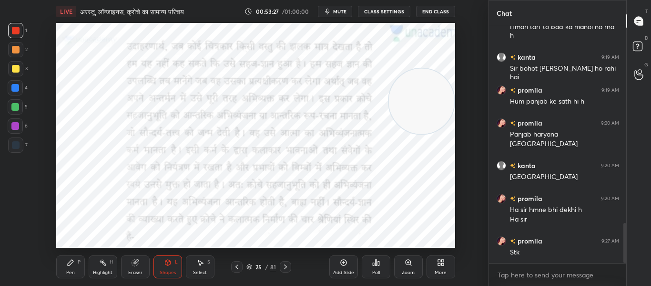
click at [288, 269] on icon at bounding box center [286, 267] width 8 height 8
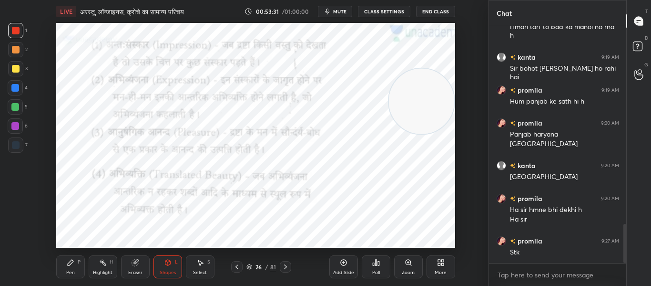
scroll to position [1188, 0]
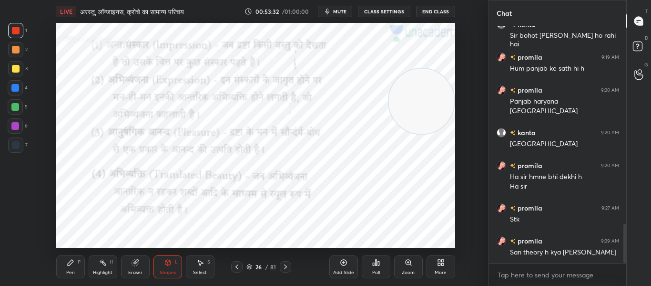
click at [239, 264] on icon at bounding box center [237, 267] width 8 height 8
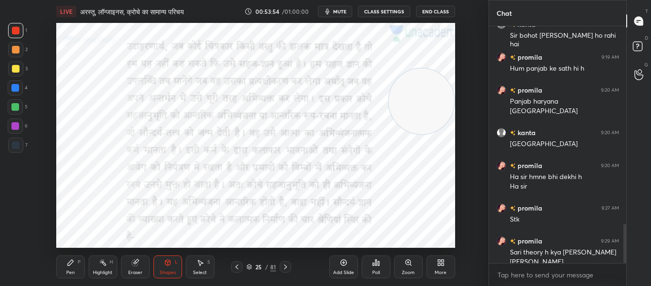
scroll to position [1197, 0]
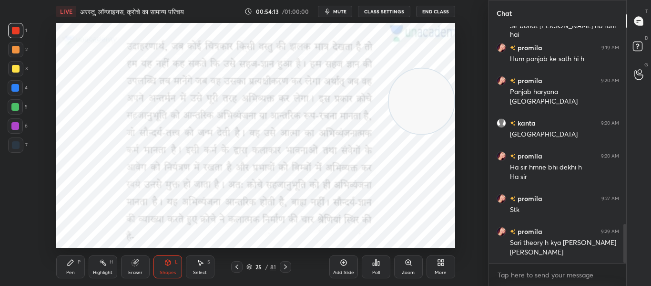
click at [287, 266] on icon at bounding box center [286, 267] width 8 height 8
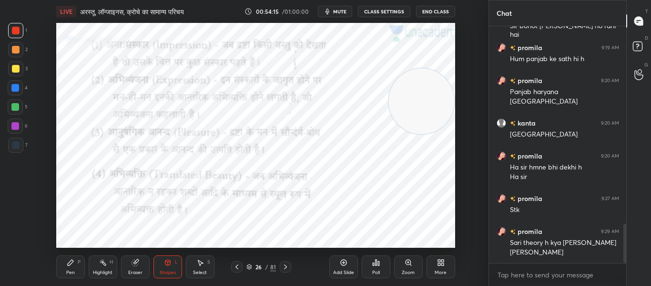
drag, startPoint x: 8, startPoint y: 144, endPoint x: 41, endPoint y: 95, distance: 59.6
click at [9, 144] on div at bounding box center [15, 144] width 15 height 15
click at [22, 35] on div at bounding box center [15, 30] width 15 height 15
click at [285, 265] on icon at bounding box center [286, 267] width 8 height 8
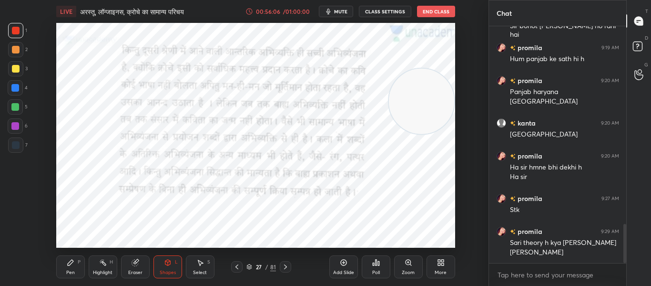
click at [285, 267] on icon at bounding box center [286, 267] width 8 height 8
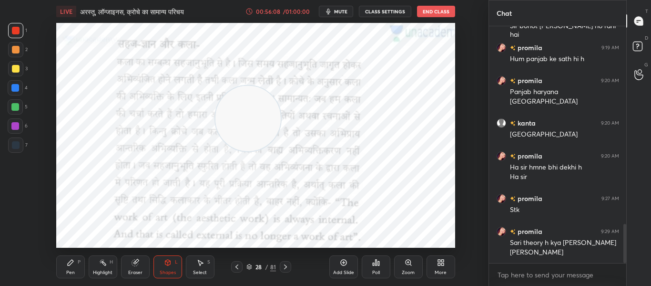
drag, startPoint x: 407, startPoint y: 120, endPoint x: 237, endPoint y: 133, distance: 169.7
click at [237, 133] on video at bounding box center [247, 118] width 65 height 65
drag, startPoint x: 240, startPoint y: 123, endPoint x: 425, endPoint y: 85, distance: 188.7
click at [425, 85] on video at bounding box center [421, 77] width 65 height 65
click at [286, 265] on icon at bounding box center [286, 267] width 8 height 8
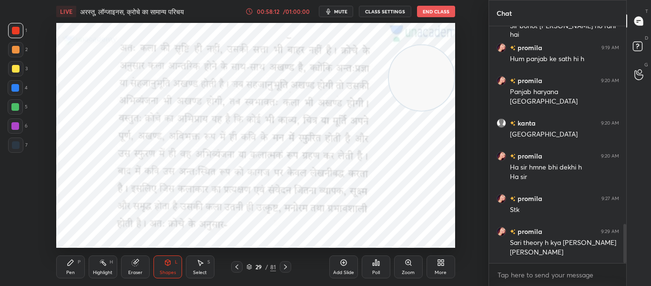
click at [282, 270] on icon at bounding box center [286, 267] width 8 height 8
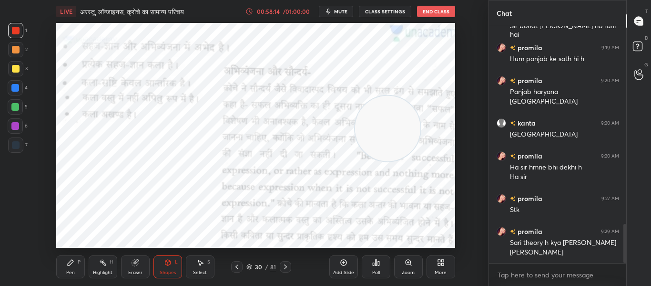
drag, startPoint x: 428, startPoint y: 82, endPoint x: 381, endPoint y: 127, distance: 65.7
click at [393, 132] on video at bounding box center [387, 128] width 65 height 65
click at [137, 268] on div "Eraser" at bounding box center [135, 266] width 29 height 23
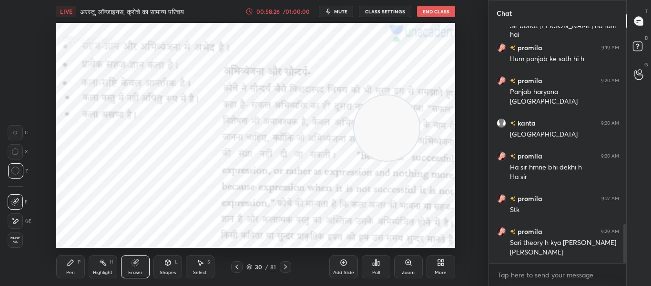
click at [25, 180] on div "C X Z" at bounding box center [18, 155] width 20 height 69
click at [17, 175] on div at bounding box center [15, 170] width 15 height 15
drag, startPoint x: 381, startPoint y: 129, endPoint x: 140, endPoint y: 145, distance: 242.2
click at [140, 142] on video at bounding box center [145, 135] width 65 height 65
click at [174, 265] on div "Shapes L" at bounding box center [167, 266] width 29 height 23
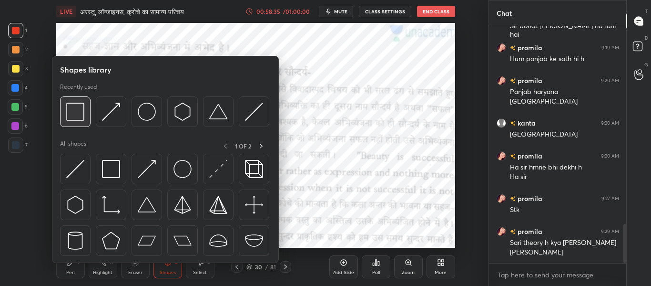
click at [89, 107] on div at bounding box center [75, 111] width 31 height 31
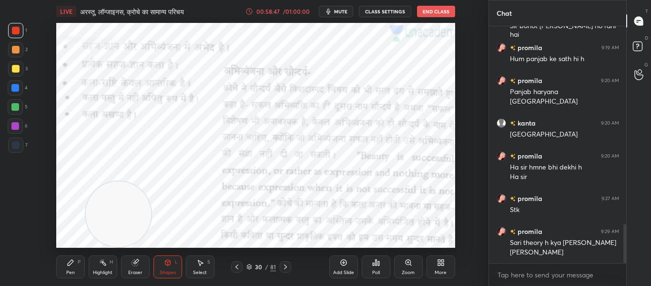
drag, startPoint x: 152, startPoint y: 128, endPoint x: 124, endPoint y: 207, distance: 83.5
click at [124, 207] on video at bounding box center [118, 213] width 65 height 65
click at [287, 266] on icon at bounding box center [286, 267] width 8 height 8
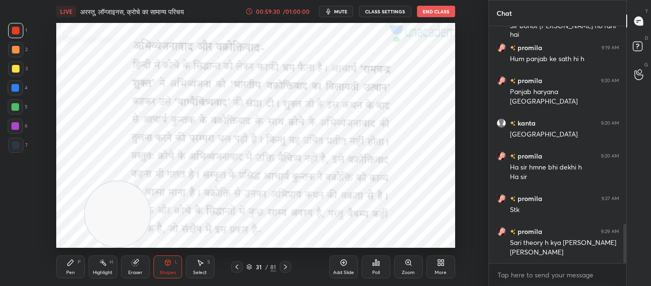
click at [286, 269] on icon at bounding box center [286, 267] width 8 height 8
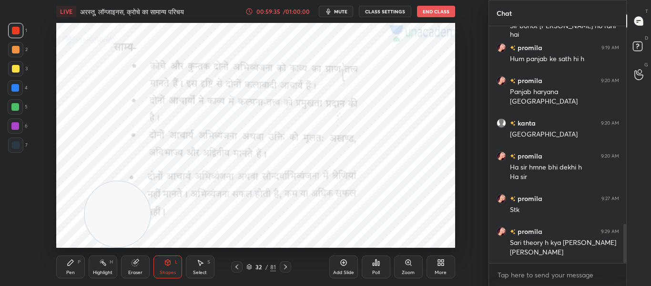
click at [289, 266] on icon at bounding box center [286, 267] width 8 height 8
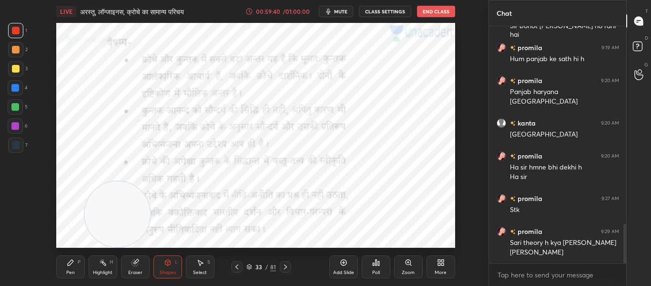
click at [286, 264] on icon at bounding box center [286, 267] width 8 height 8
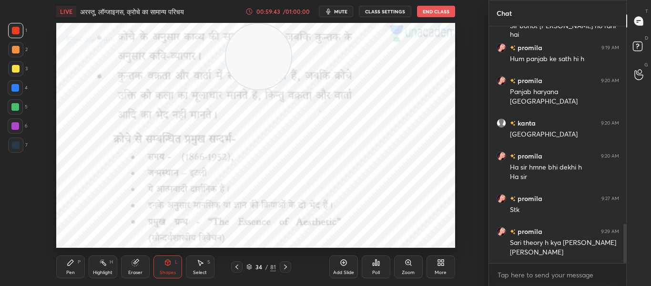
drag, startPoint x: 121, startPoint y: 212, endPoint x: 262, endPoint y: 34, distance: 227.0
click at [262, 34] on video at bounding box center [258, 56] width 65 height 65
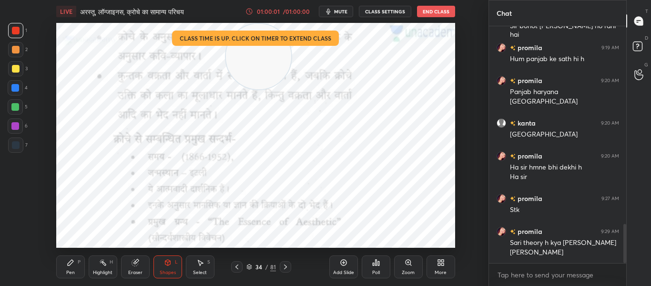
click at [289, 269] on div at bounding box center [285, 266] width 11 height 11
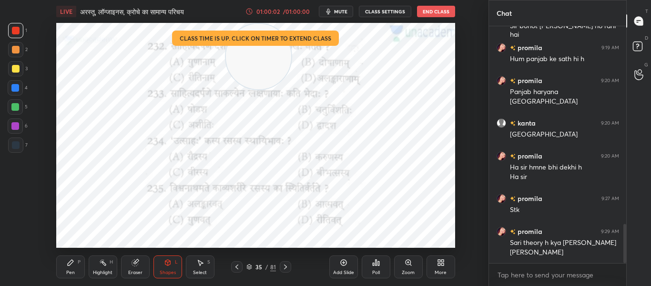
click at [237, 268] on icon at bounding box center [237, 267] width 8 height 8
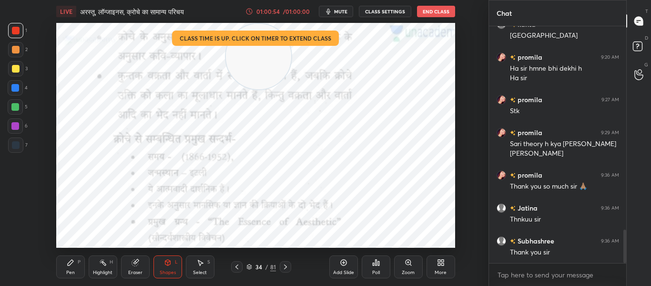
scroll to position [234, 134]
click at [434, 13] on button "End Class" at bounding box center [436, 11] width 38 height 11
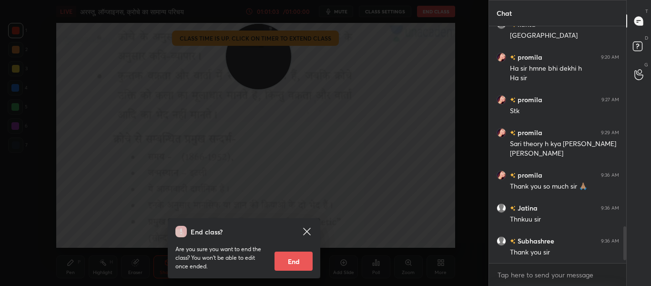
click at [299, 262] on button "End" at bounding box center [294, 260] width 38 height 19
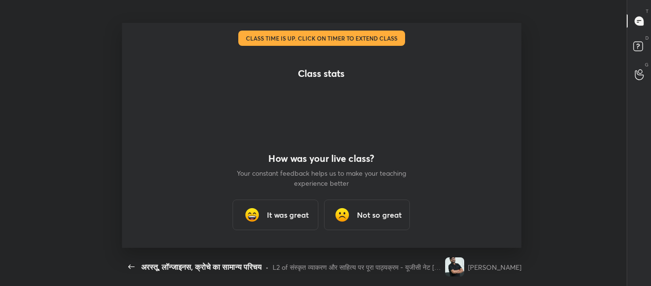
scroll to position [0, 0]
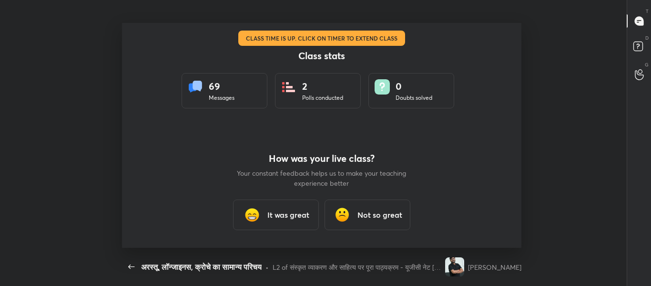
click at [295, 217] on h3 "It was great" at bounding box center [288, 214] width 42 height 11
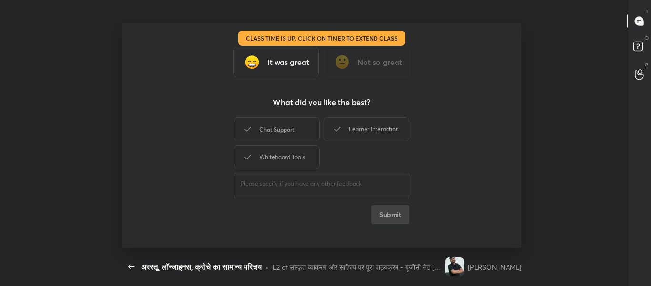
drag, startPoint x: 292, startPoint y: 133, endPoint x: 348, endPoint y: 120, distance: 57.1
click at [294, 132] on div "Chat Support" at bounding box center [277, 129] width 86 height 24
click at [348, 120] on div "Learner Interaction" at bounding box center [367, 129] width 86 height 24
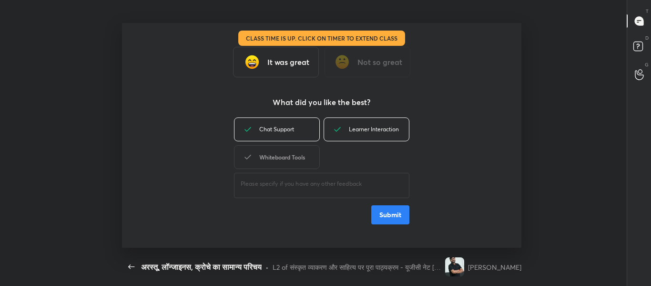
click at [299, 158] on div "Whiteboard Tools" at bounding box center [277, 157] width 86 height 24
click at [387, 213] on button "Submit" at bounding box center [390, 214] width 38 height 19
